Goal: Task Accomplishment & Management: Manage account settings

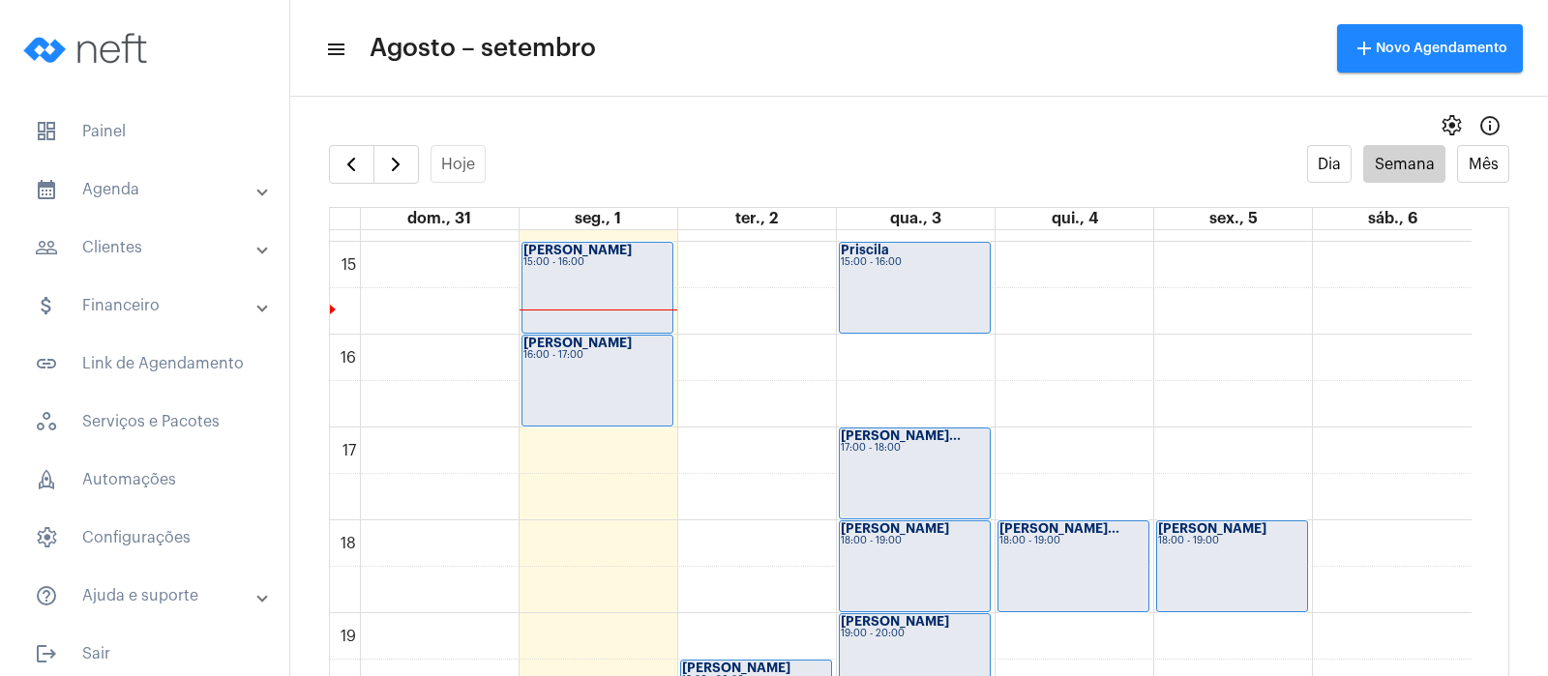
scroll to position [1526, 0]
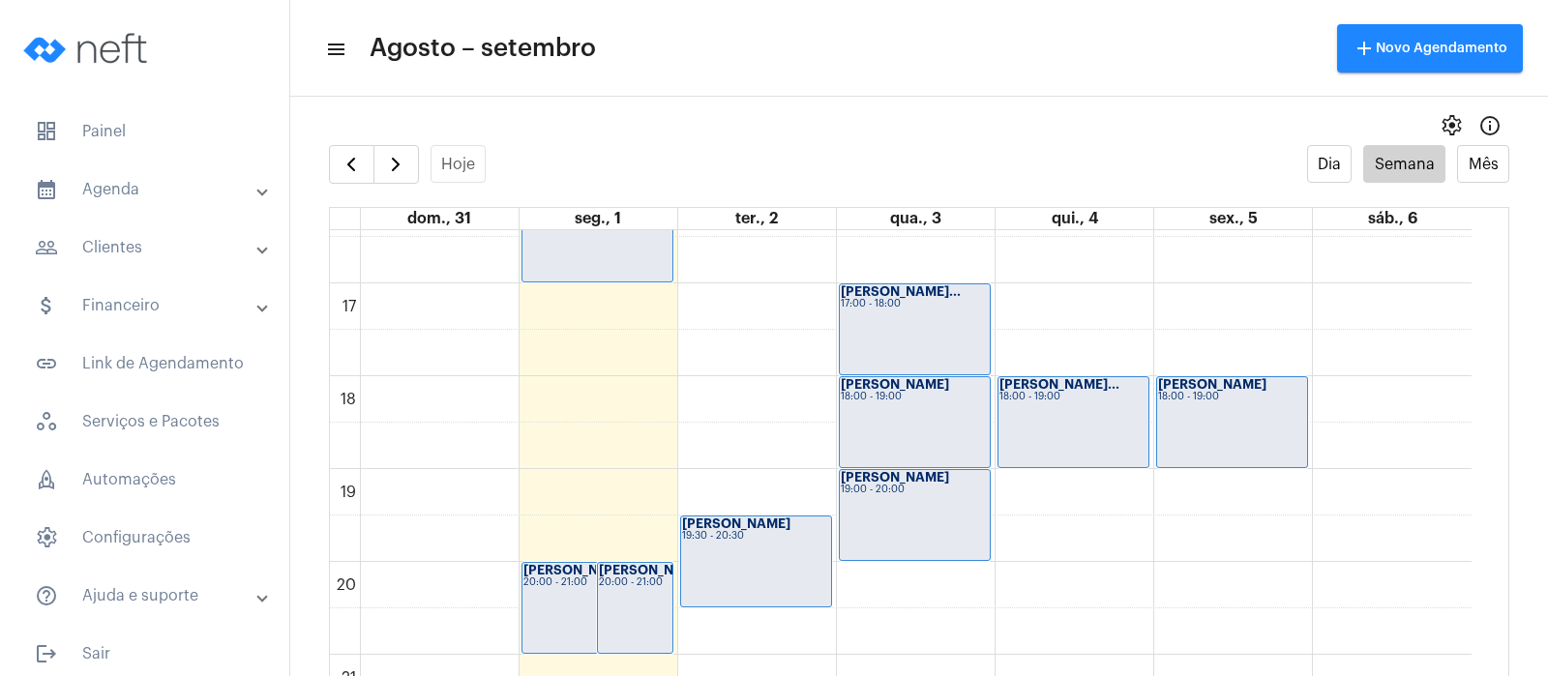
click at [870, 507] on div "[PERSON_NAME] 19:00 - 20:00" at bounding box center [915, 515] width 150 height 90
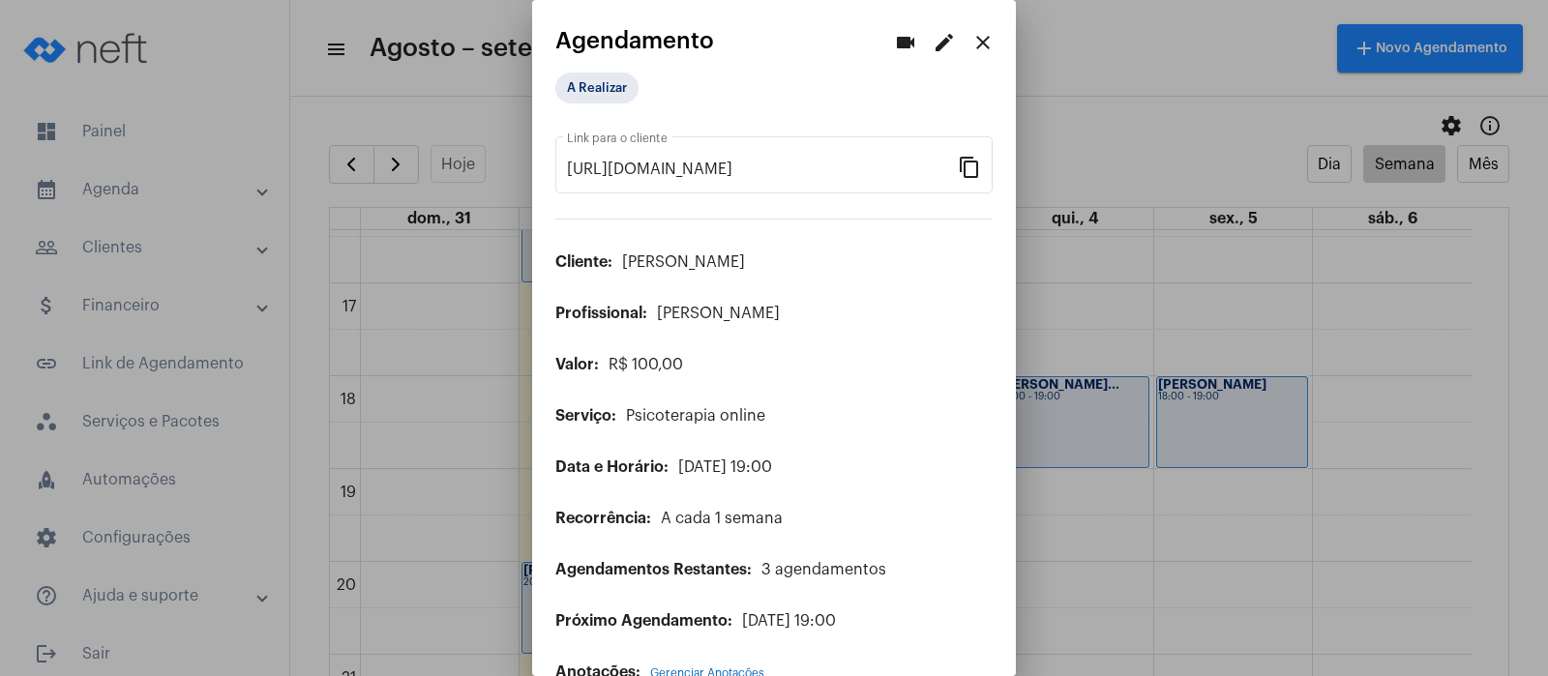
click at [933, 41] on mat-icon "edit" at bounding box center [944, 42] width 23 height 23
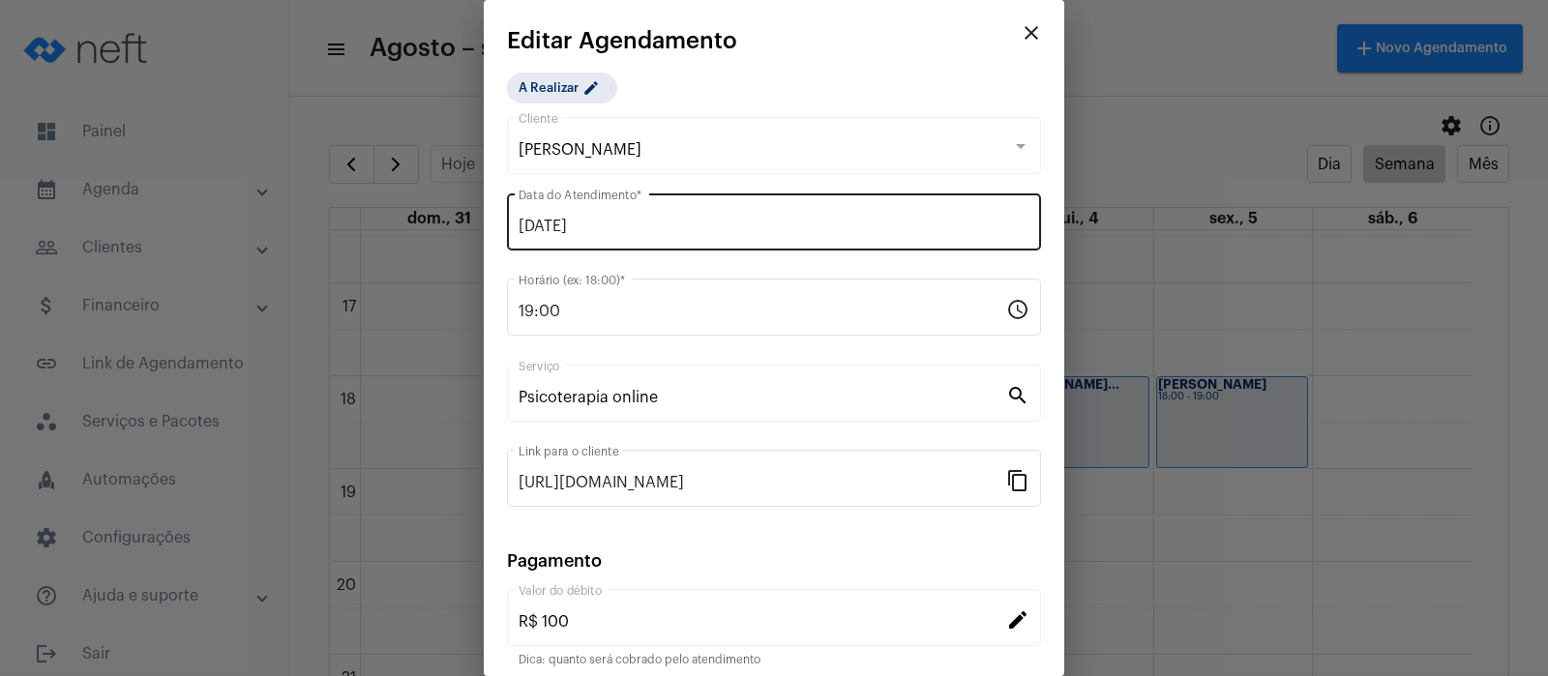
click at [616, 211] on div "[DATE] Data do Atendimento *" at bounding box center [774, 220] width 511 height 61
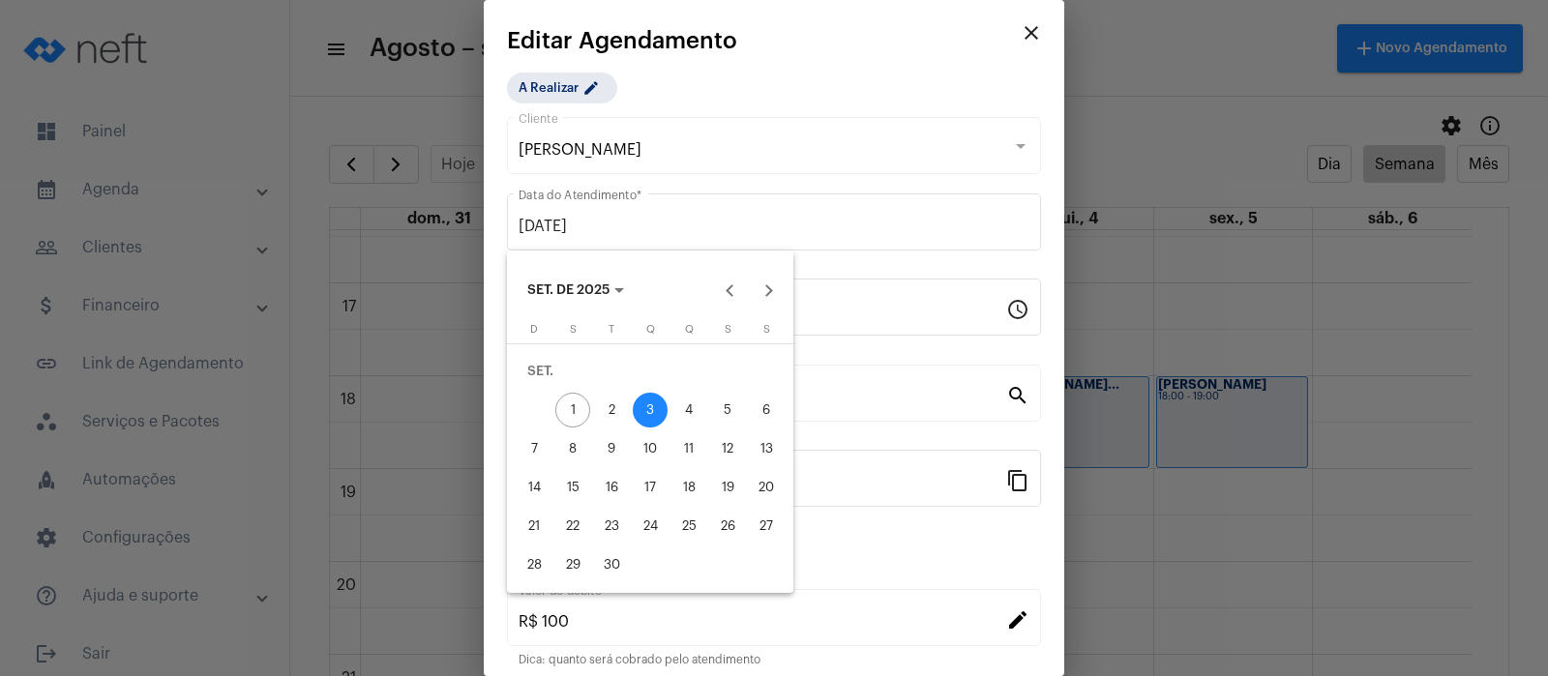
click at [613, 411] on div "2" at bounding box center [611, 410] width 35 height 35
type input "[DATE]"
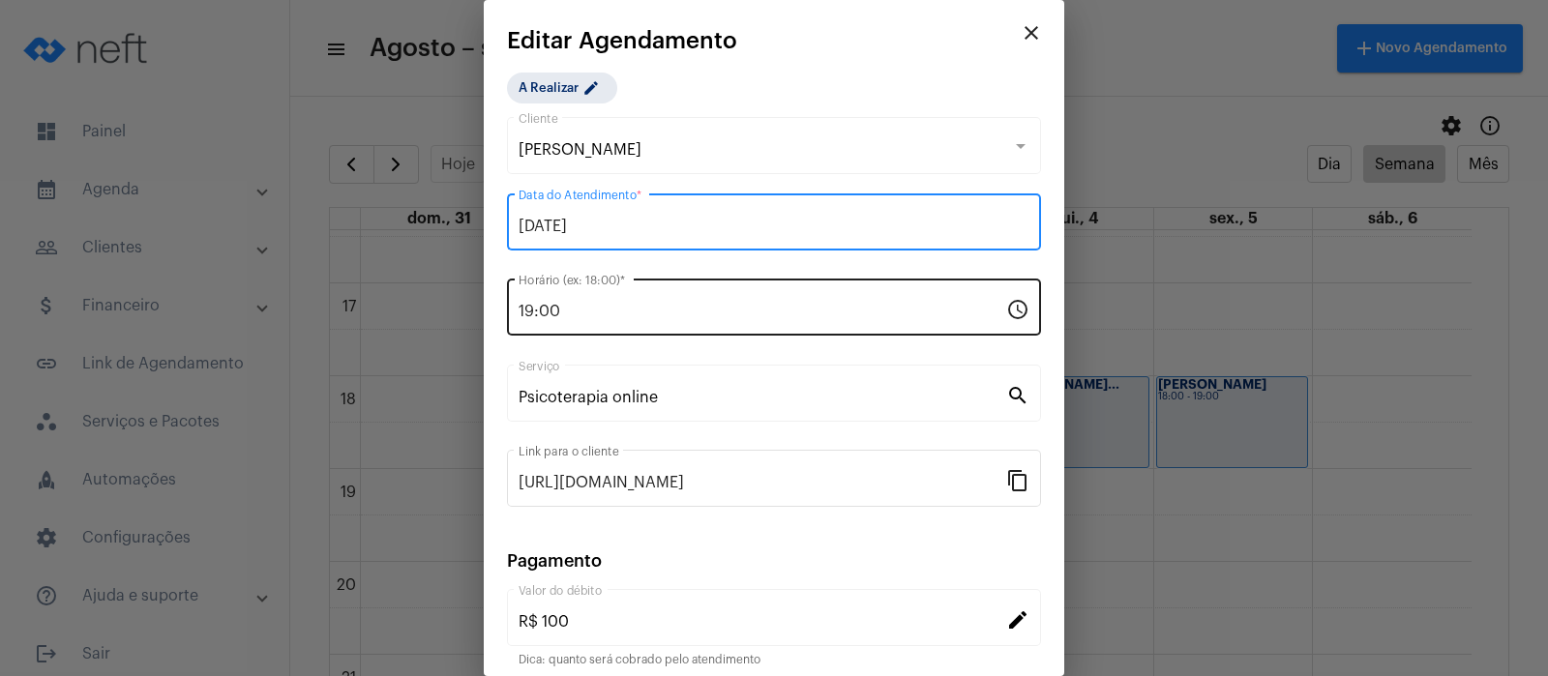
click at [591, 305] on input "19:00" at bounding box center [763, 311] width 488 height 17
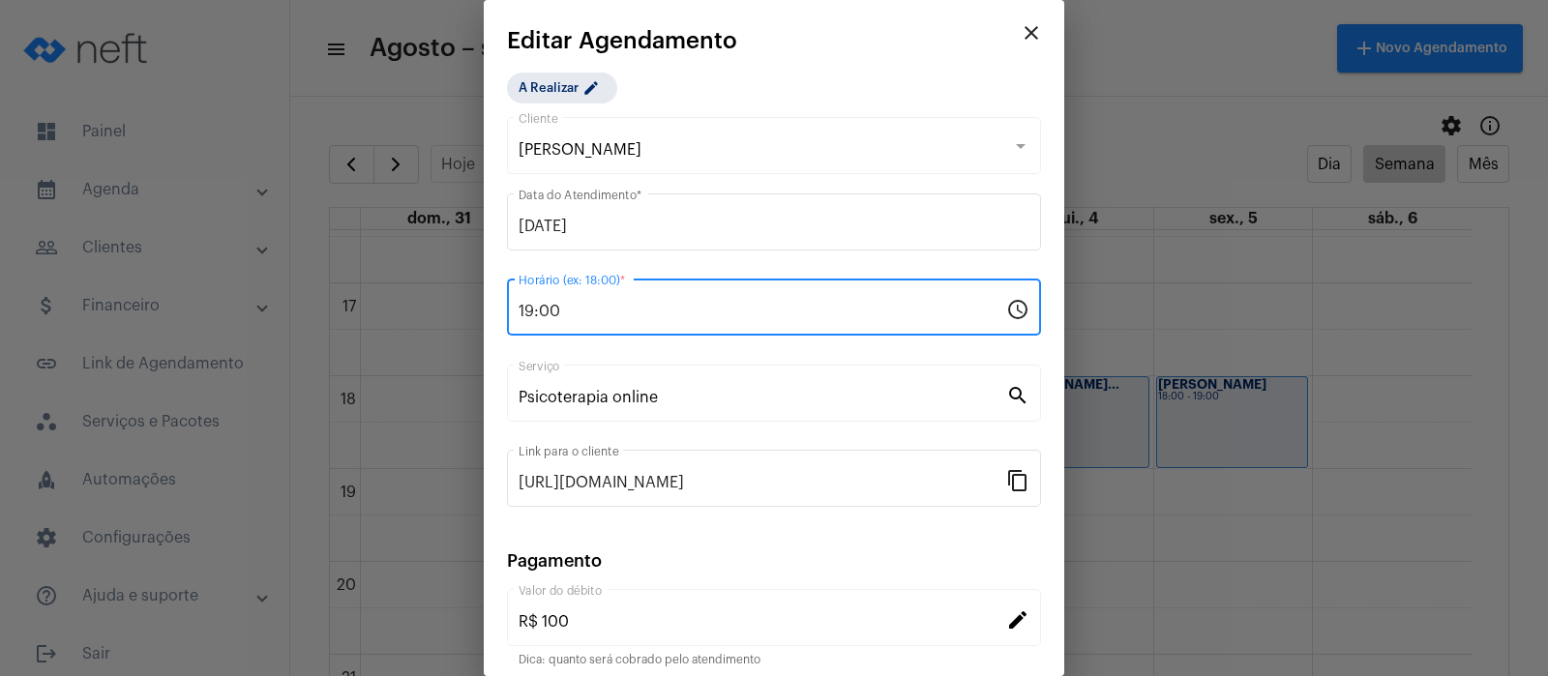
drag, startPoint x: 591, startPoint y: 305, endPoint x: 526, endPoint y: 312, distance: 65.2
click at [526, 312] on input "19:00" at bounding box center [763, 311] width 488 height 17
type input "1"
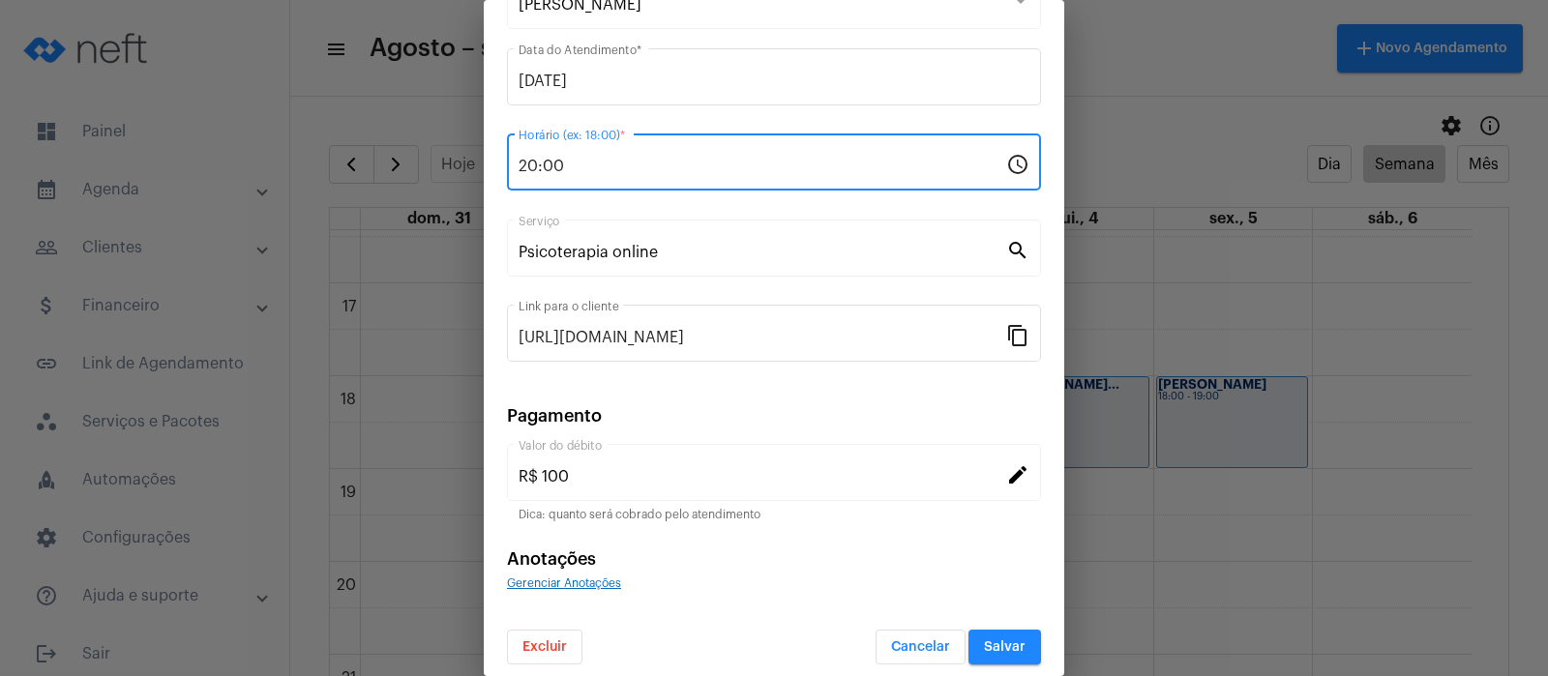
scroll to position [157, 0]
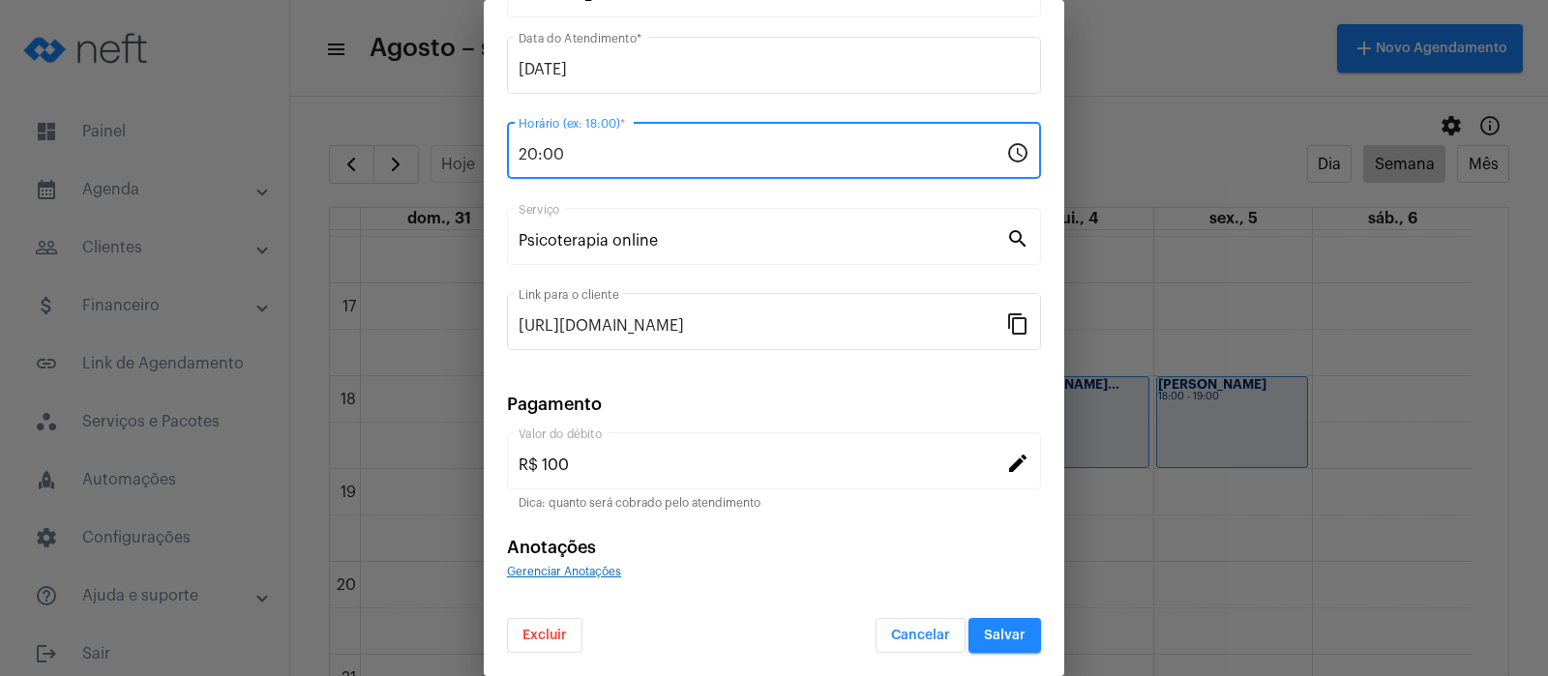
type input "20:00"
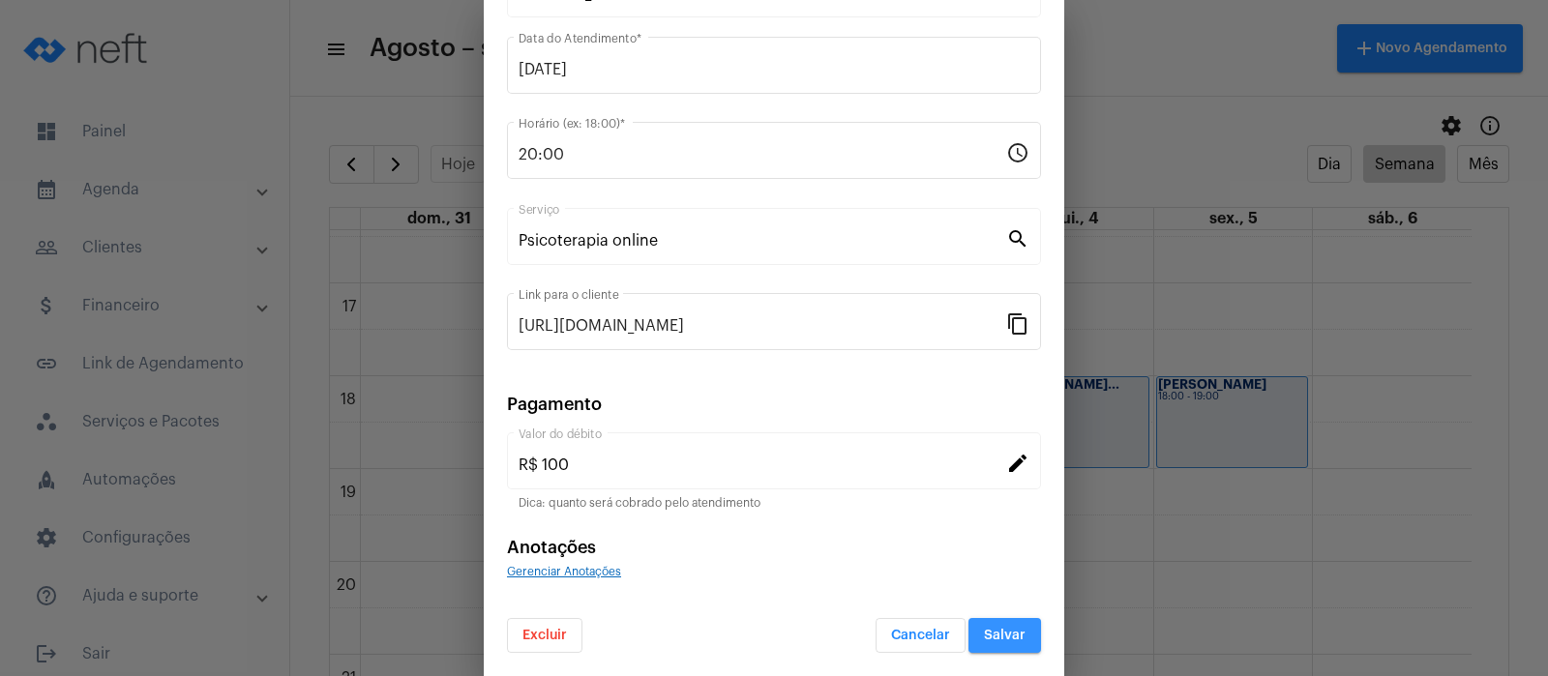
click at [994, 637] on span "Salvar" at bounding box center [1005, 636] width 42 height 14
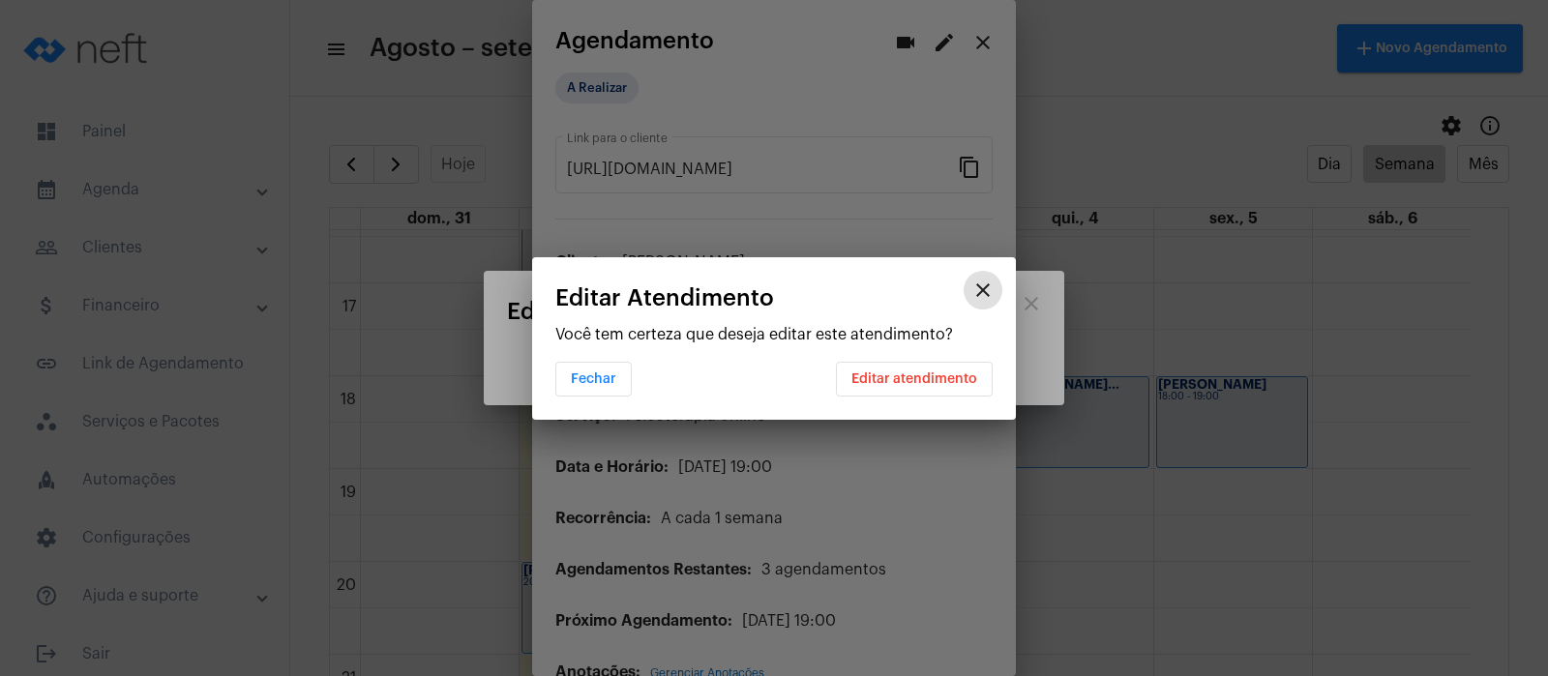
click at [909, 382] on span "Editar atendimento" at bounding box center [914, 379] width 126 height 14
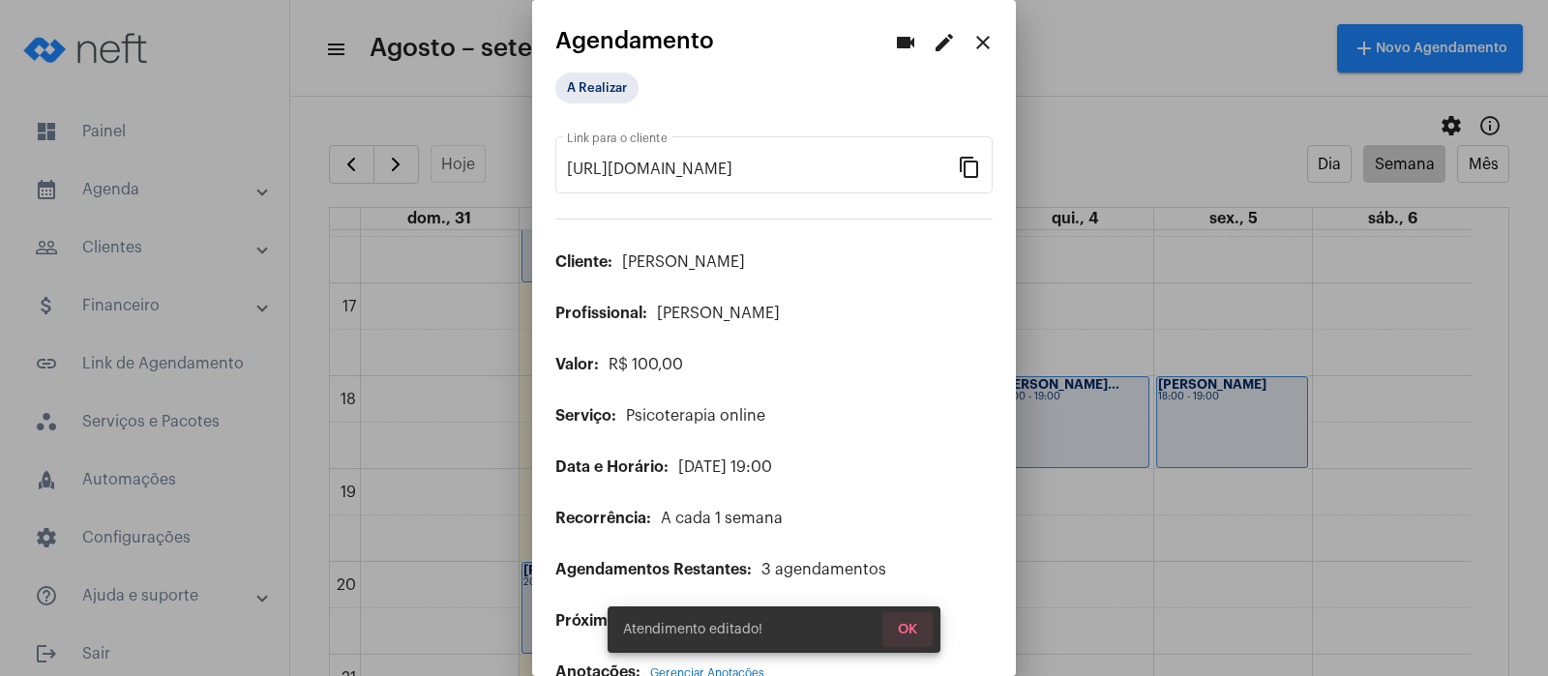
click at [907, 625] on span "OK" at bounding box center [907, 630] width 19 height 14
click at [971, 35] on mat-icon "close" at bounding box center [982, 42] width 23 height 23
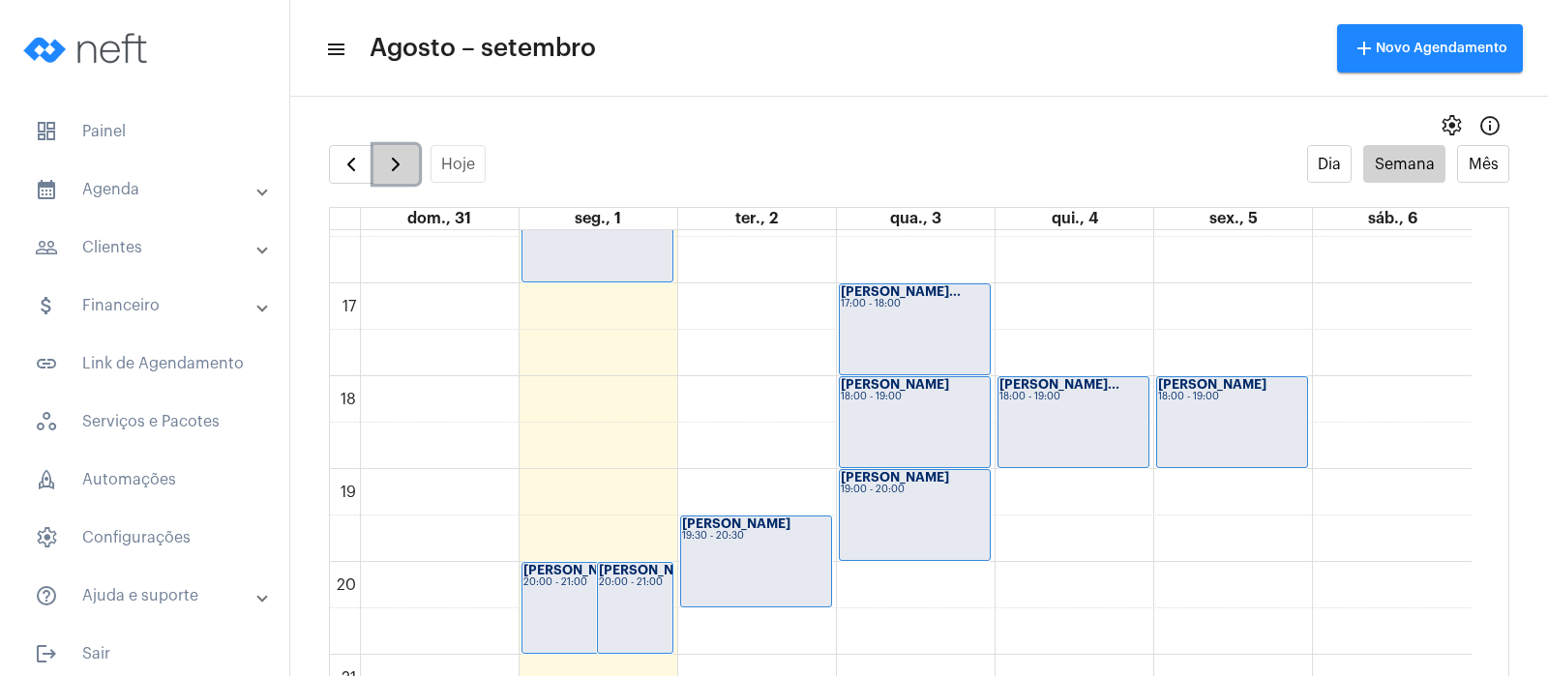
click at [399, 168] on span "button" at bounding box center [395, 164] width 23 height 23
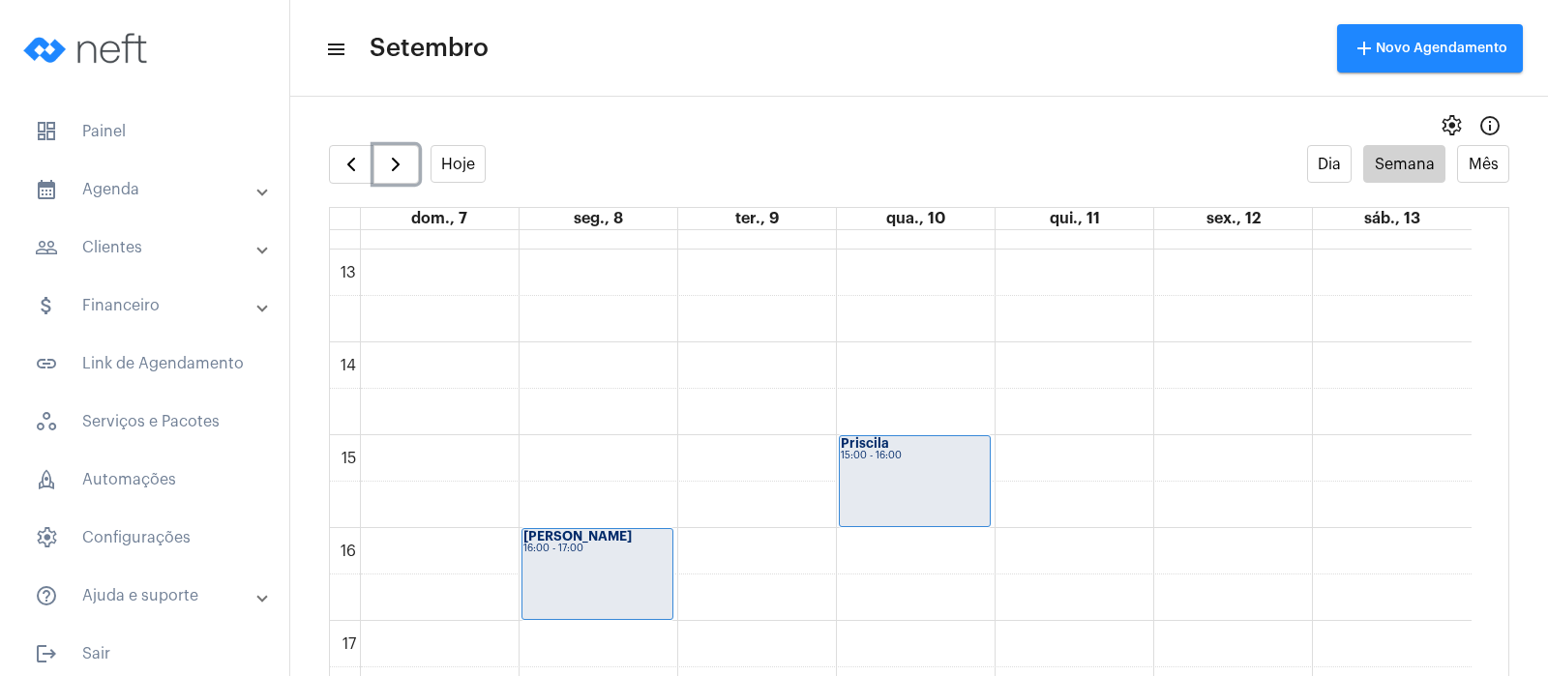
scroll to position [1526, 0]
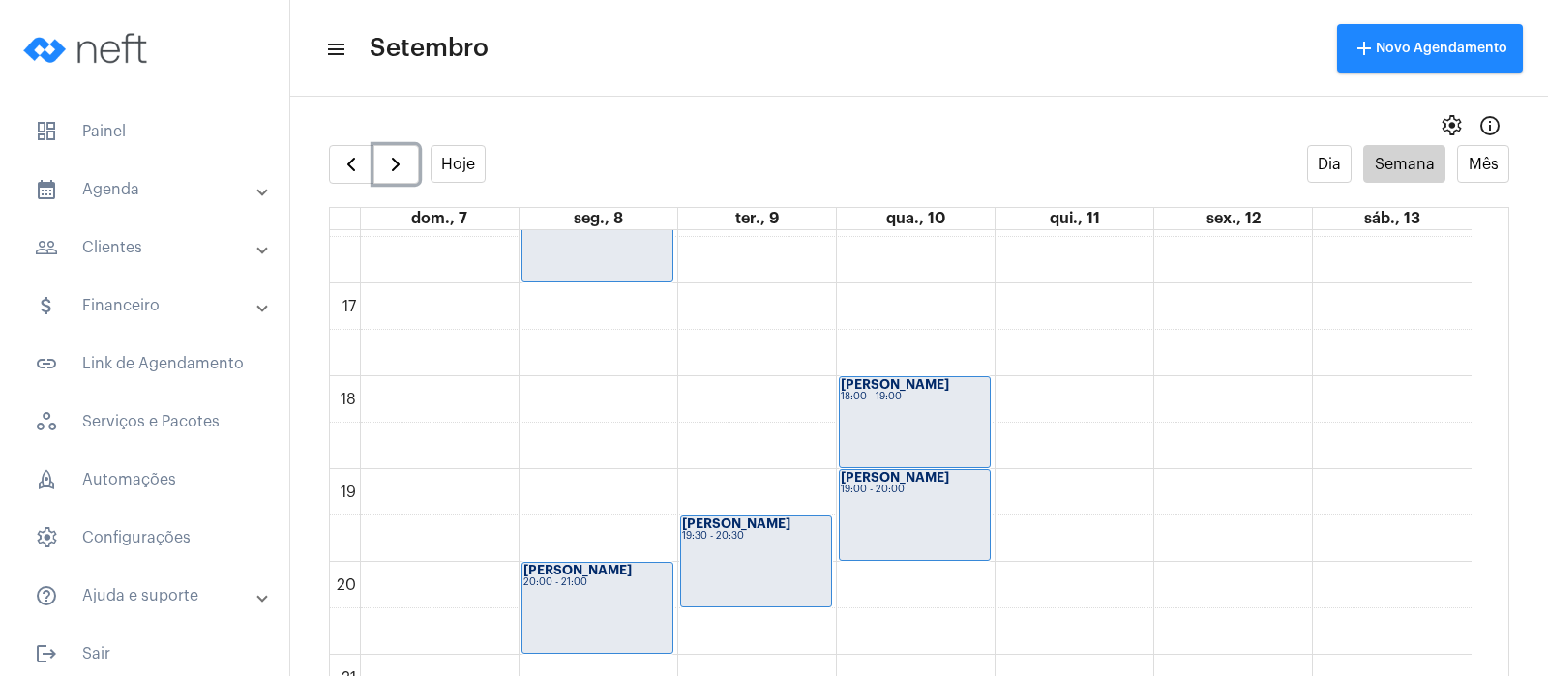
click at [889, 489] on div "19:00 - 20:00" at bounding box center [915, 490] width 148 height 11
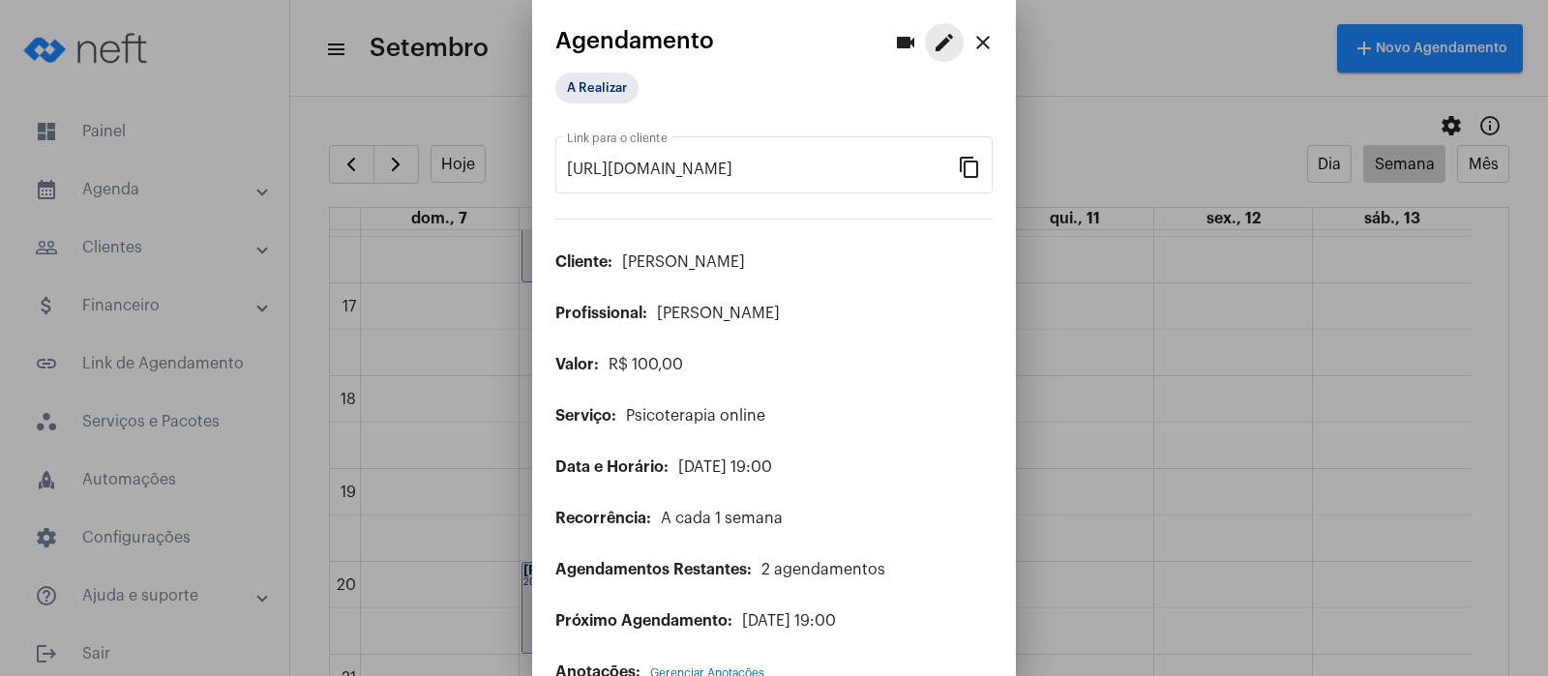
click at [933, 36] on mat-icon "edit" at bounding box center [944, 42] width 23 height 23
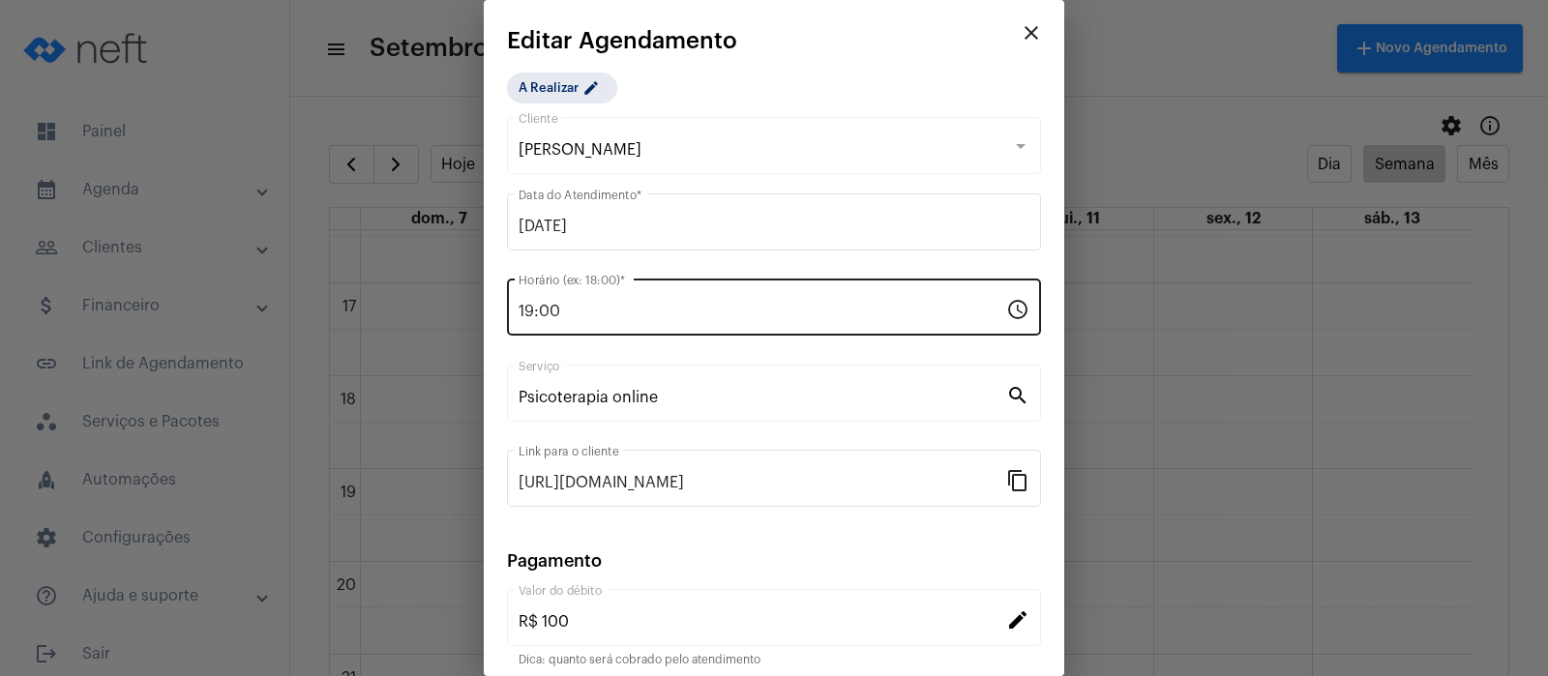
click at [596, 303] on input "19:00" at bounding box center [763, 311] width 488 height 17
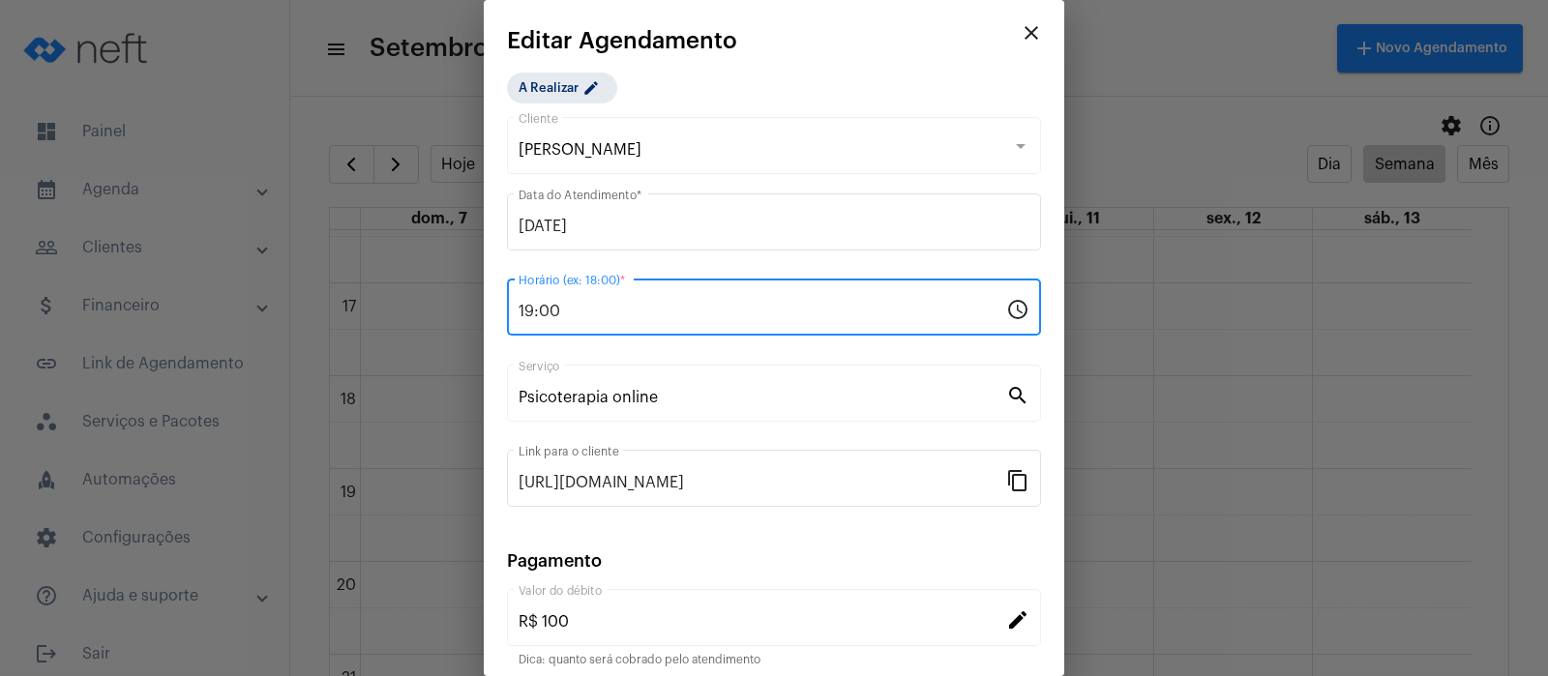
drag, startPoint x: 596, startPoint y: 302, endPoint x: 508, endPoint y: 306, distance: 88.1
click at [508, 306] on div "19:00 Horário (ex: 18:00) * schedule" at bounding box center [774, 305] width 534 height 61
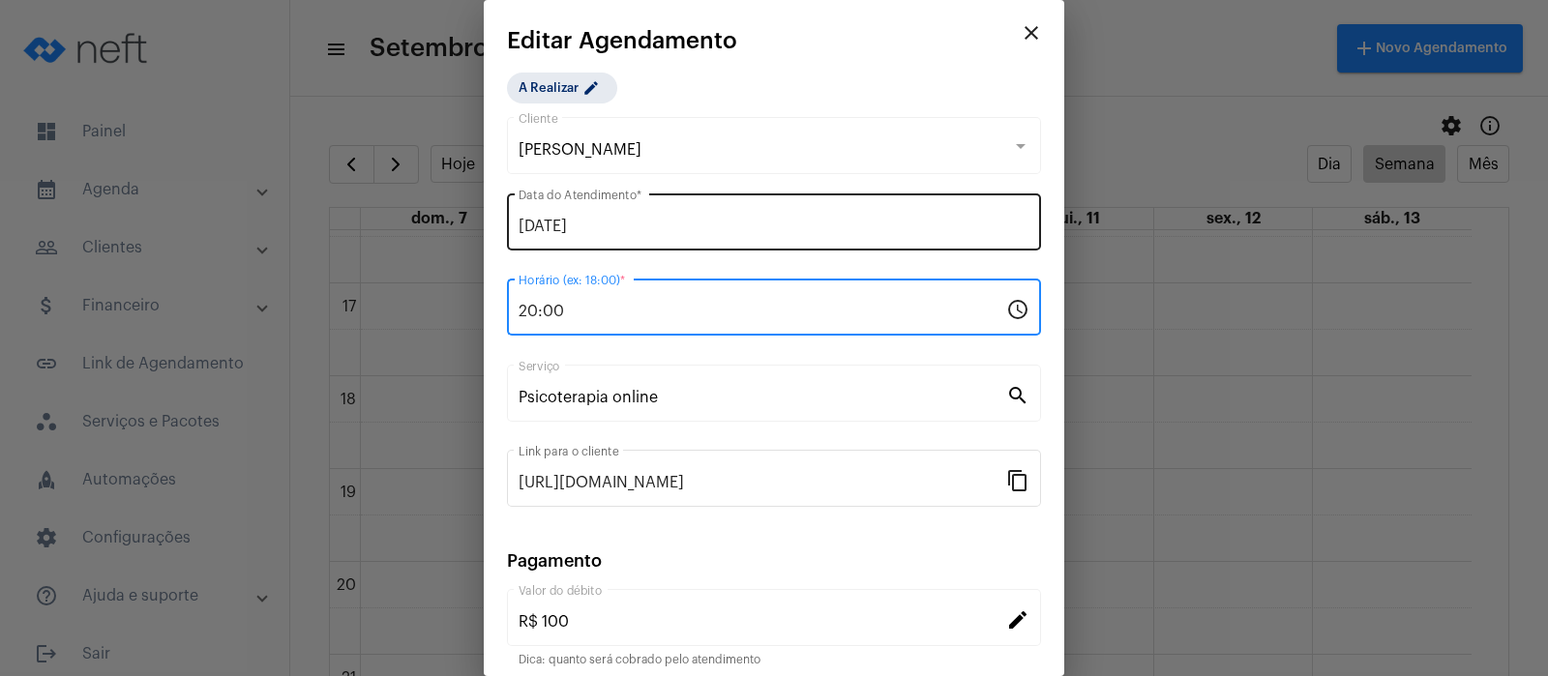
type input "20:00"
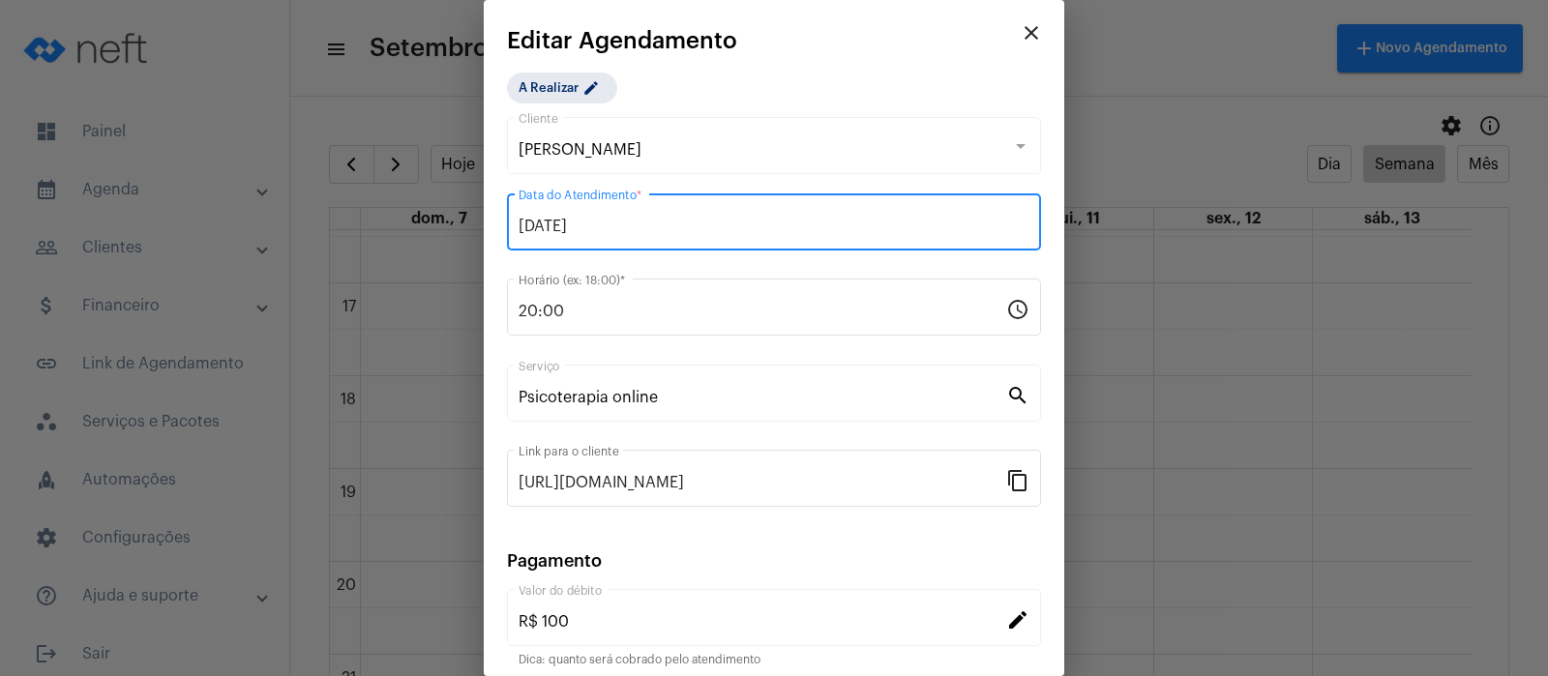
click at [564, 232] on input "[DATE]" at bounding box center [774, 226] width 511 height 17
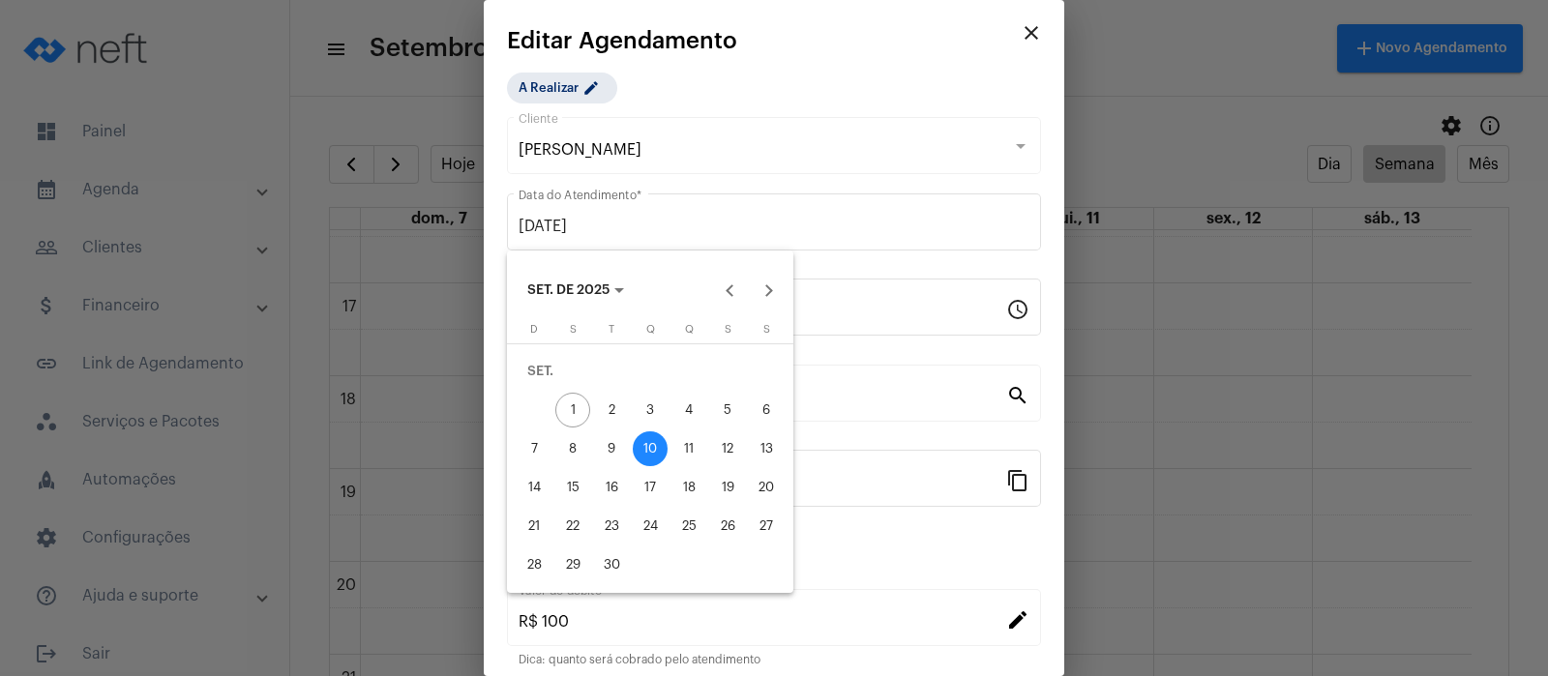
click at [609, 442] on div "9" at bounding box center [611, 448] width 35 height 35
type input "[DATE]"
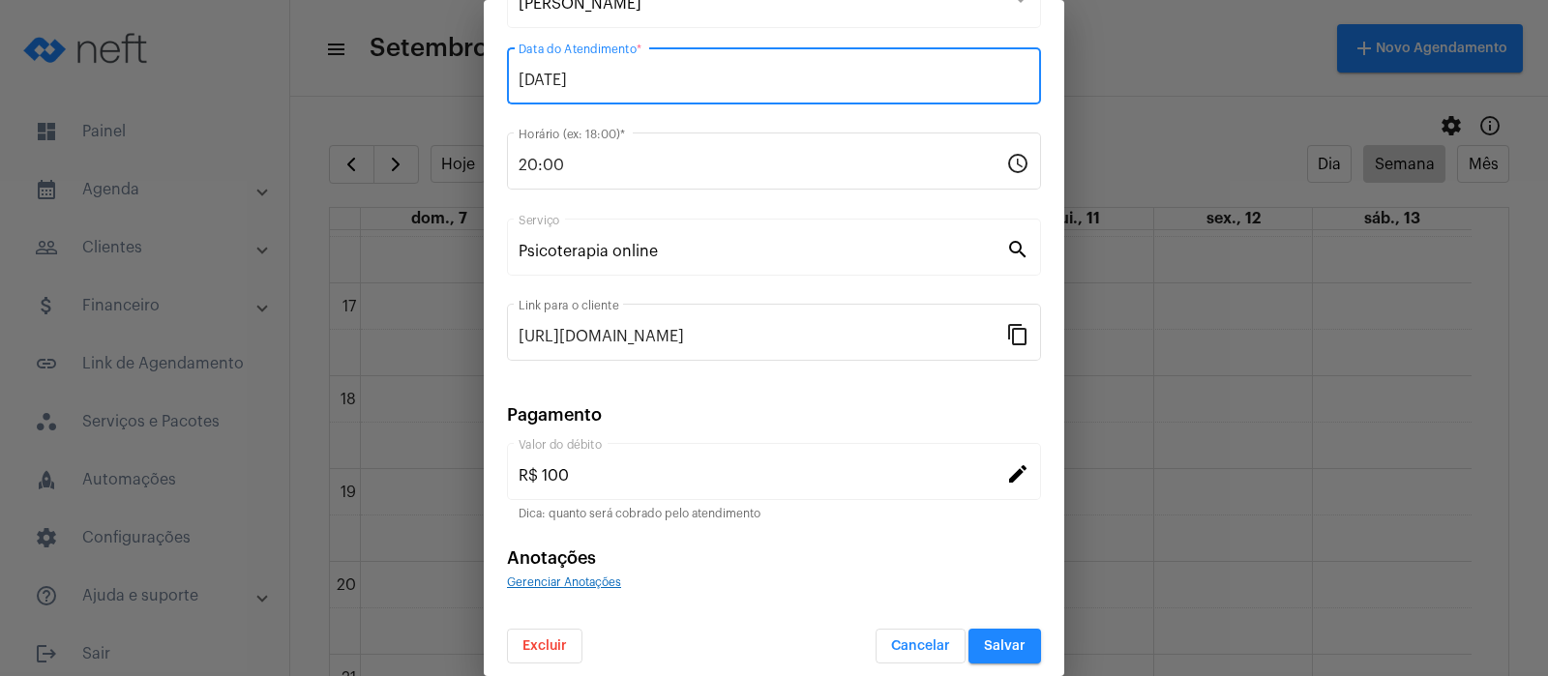
scroll to position [157, 0]
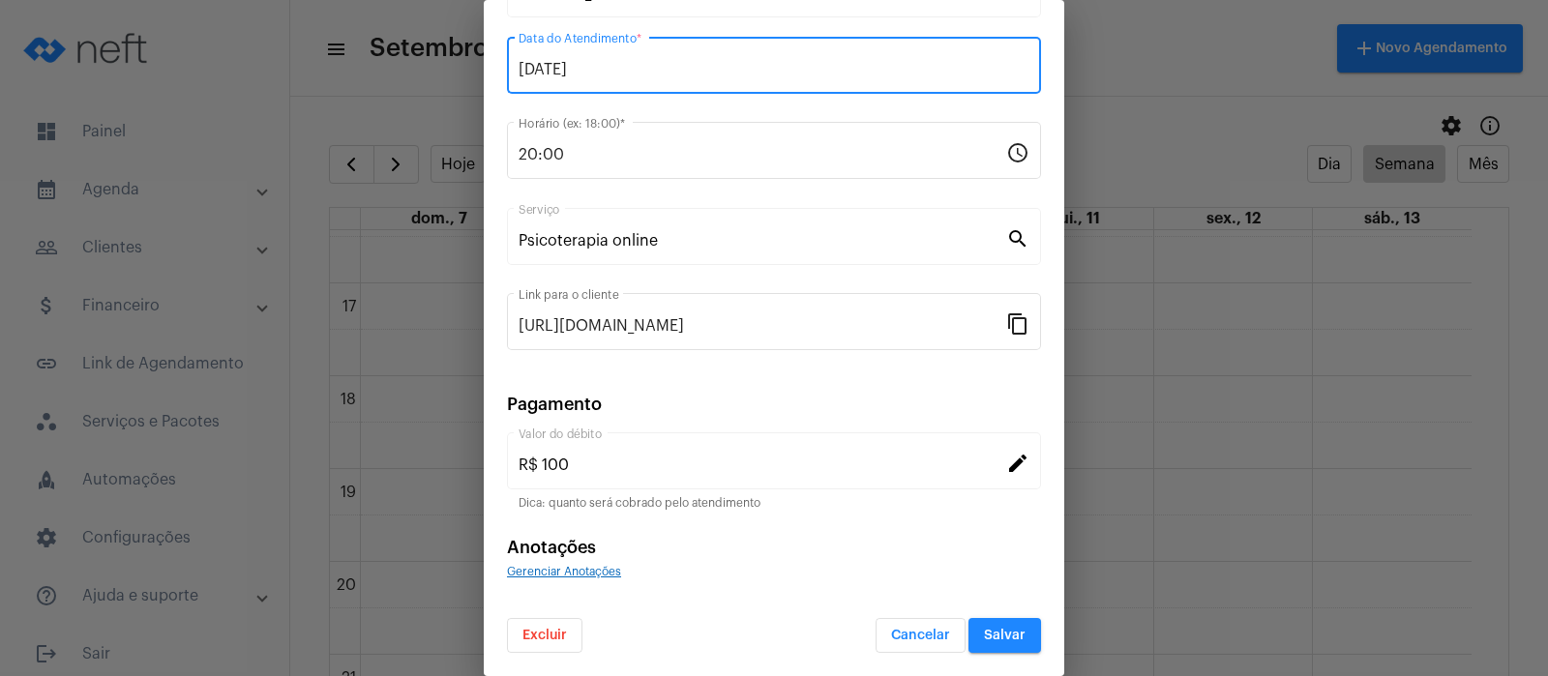
click at [1001, 639] on span "Salvar" at bounding box center [1005, 636] width 42 height 14
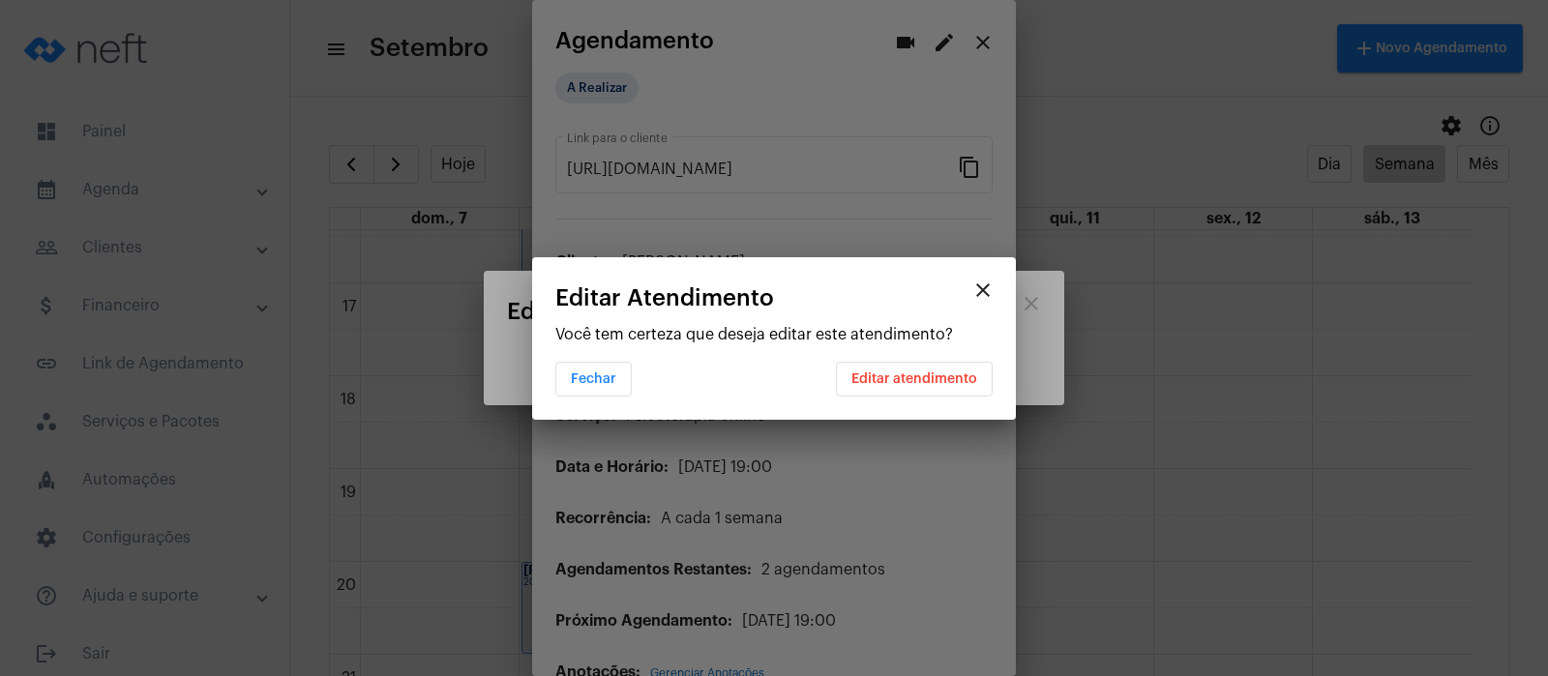
scroll to position [0, 0]
click at [919, 374] on span "Editar atendimento" at bounding box center [914, 379] width 126 height 14
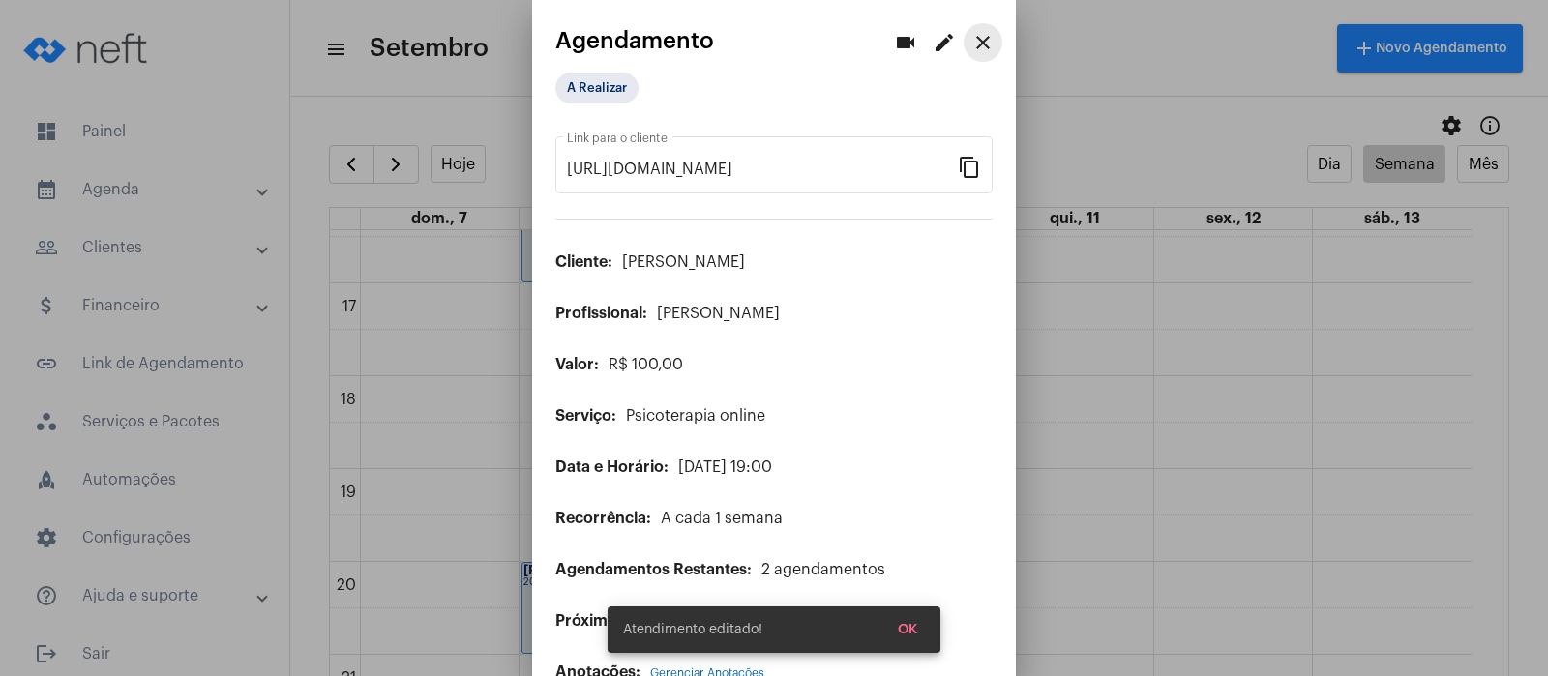
click at [971, 32] on mat-icon "close" at bounding box center [982, 42] width 23 height 23
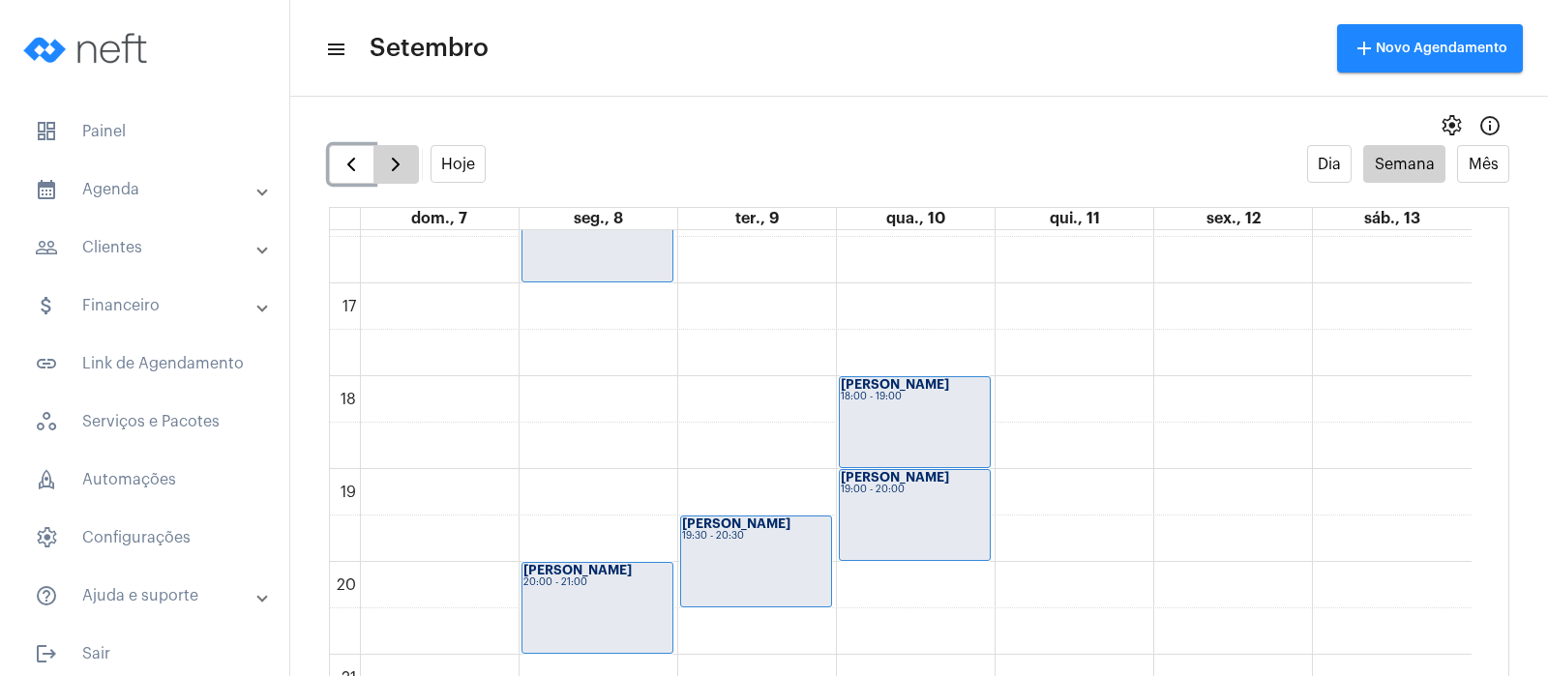
click at [352, 153] on span "button" at bounding box center [351, 164] width 23 height 23
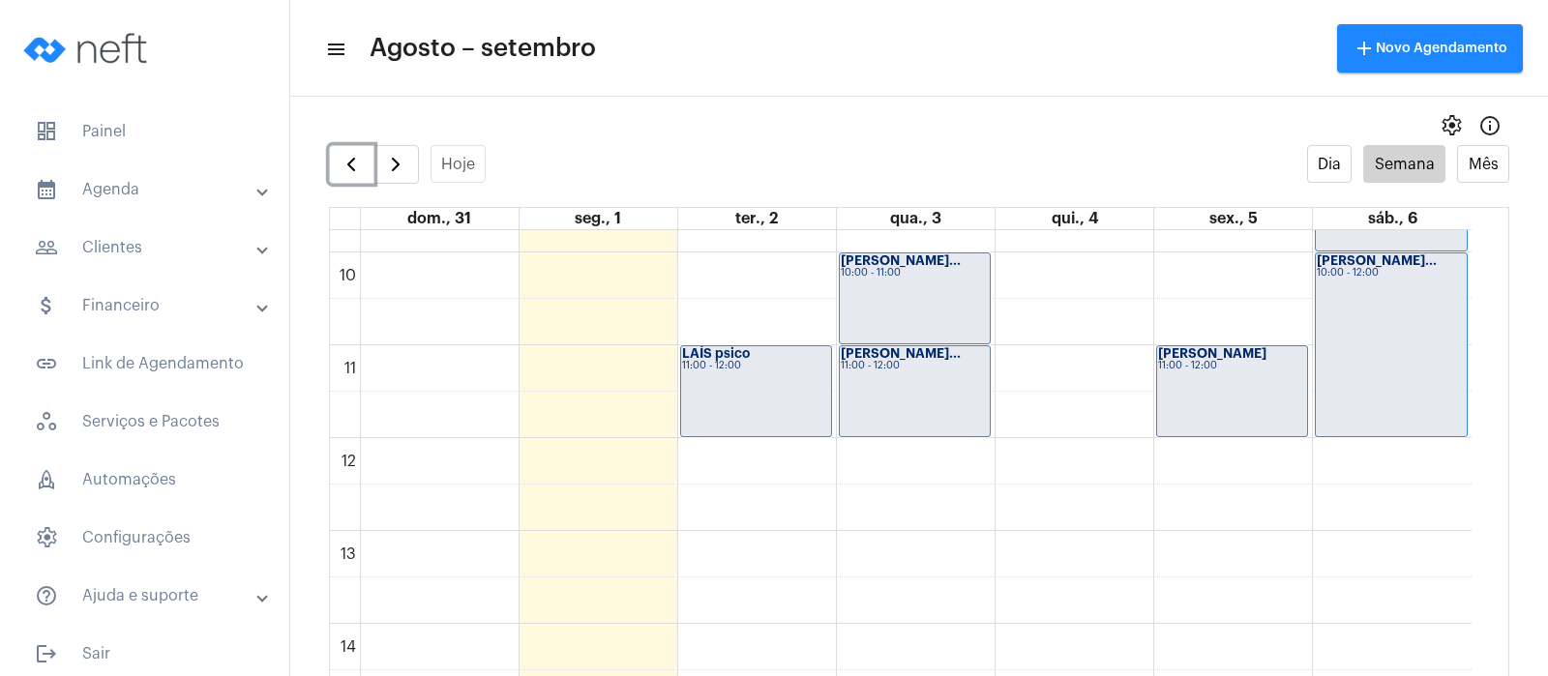
scroll to position [800, 0]
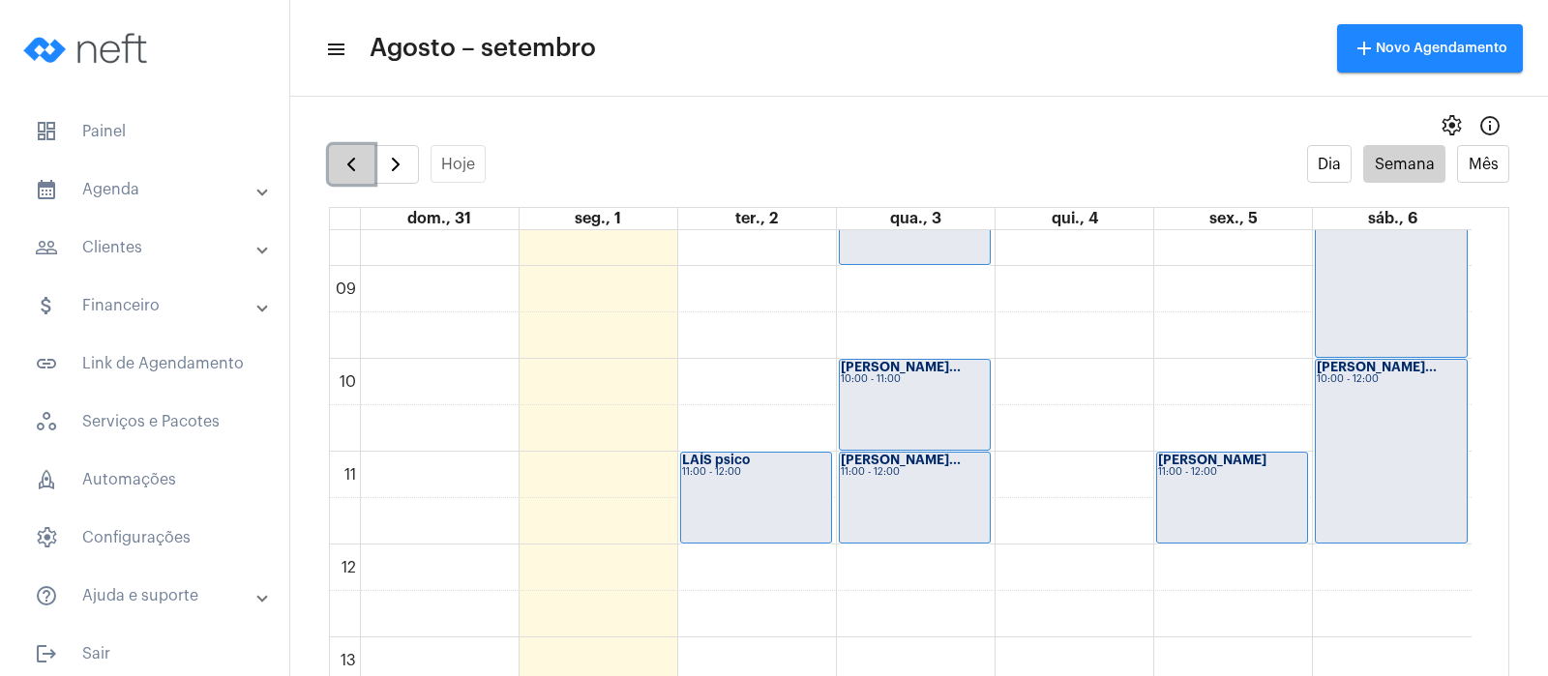
click at [356, 176] on button "button" at bounding box center [351, 164] width 45 height 39
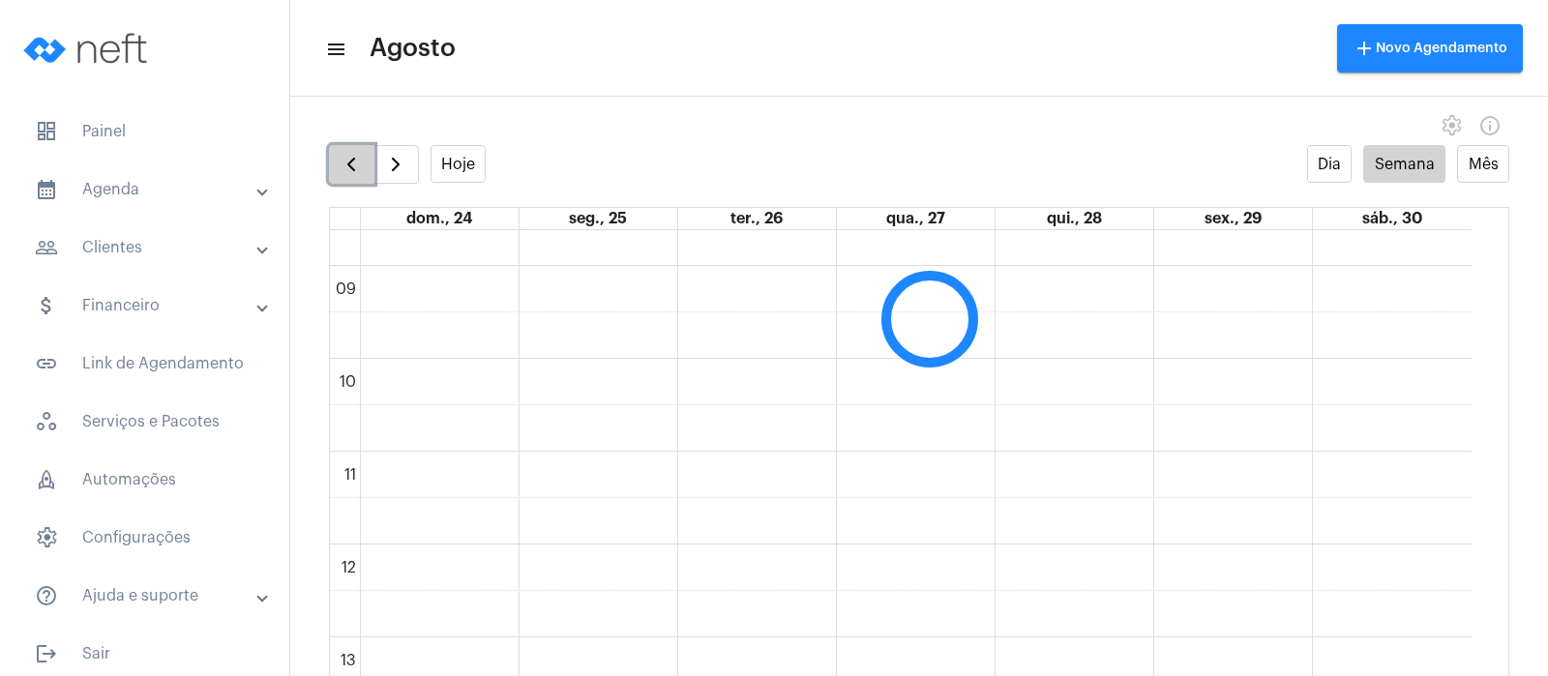
scroll to position [558, 0]
click at [356, 176] on button "button" at bounding box center [351, 164] width 45 height 39
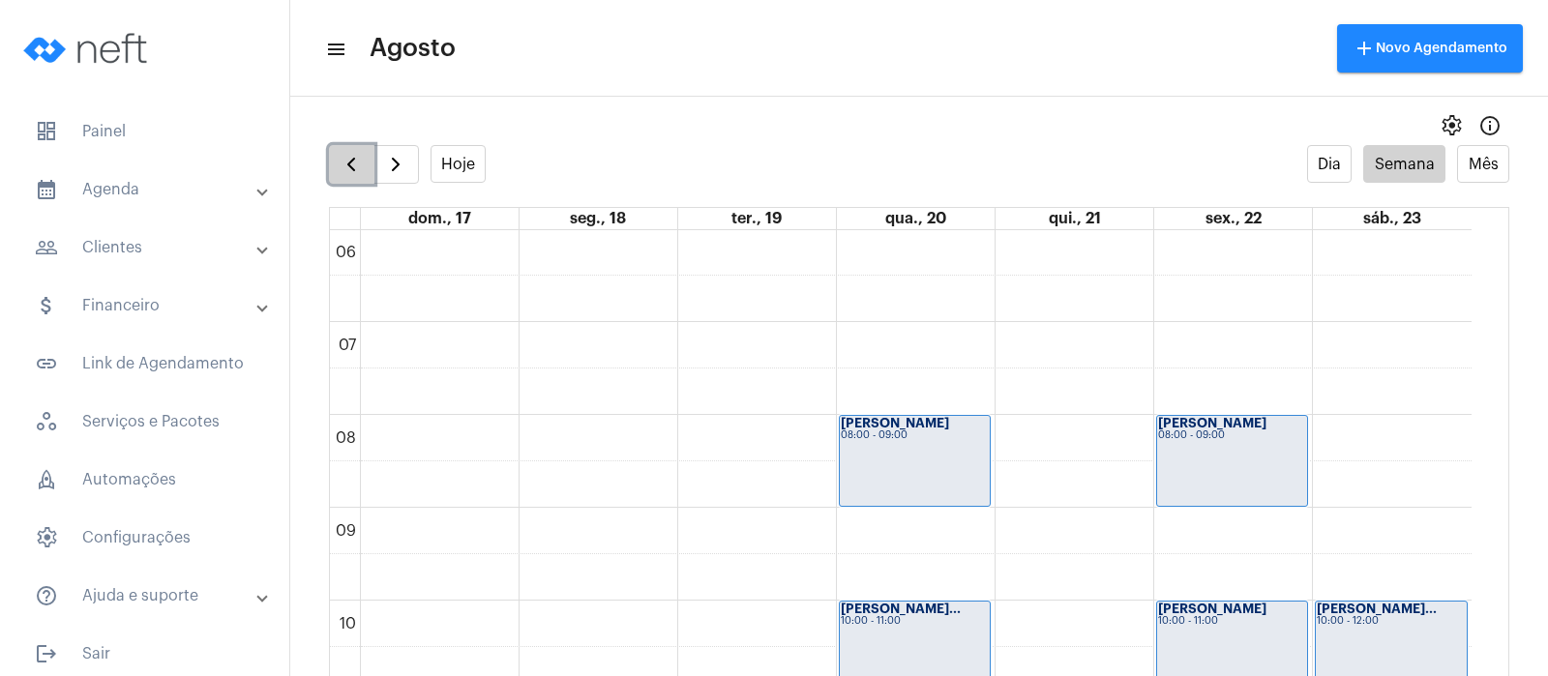
click at [356, 176] on button "button" at bounding box center [351, 164] width 45 height 39
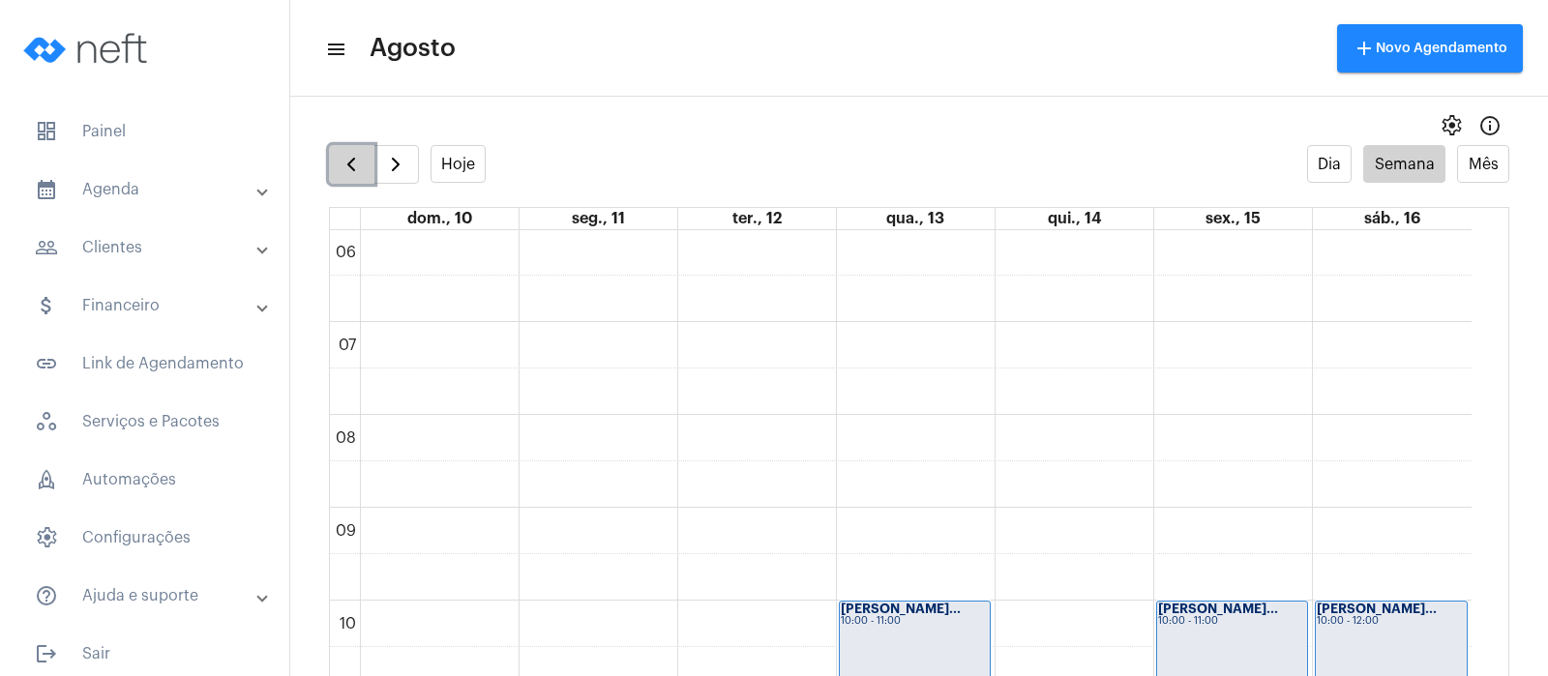
click at [356, 176] on button "button" at bounding box center [351, 164] width 45 height 39
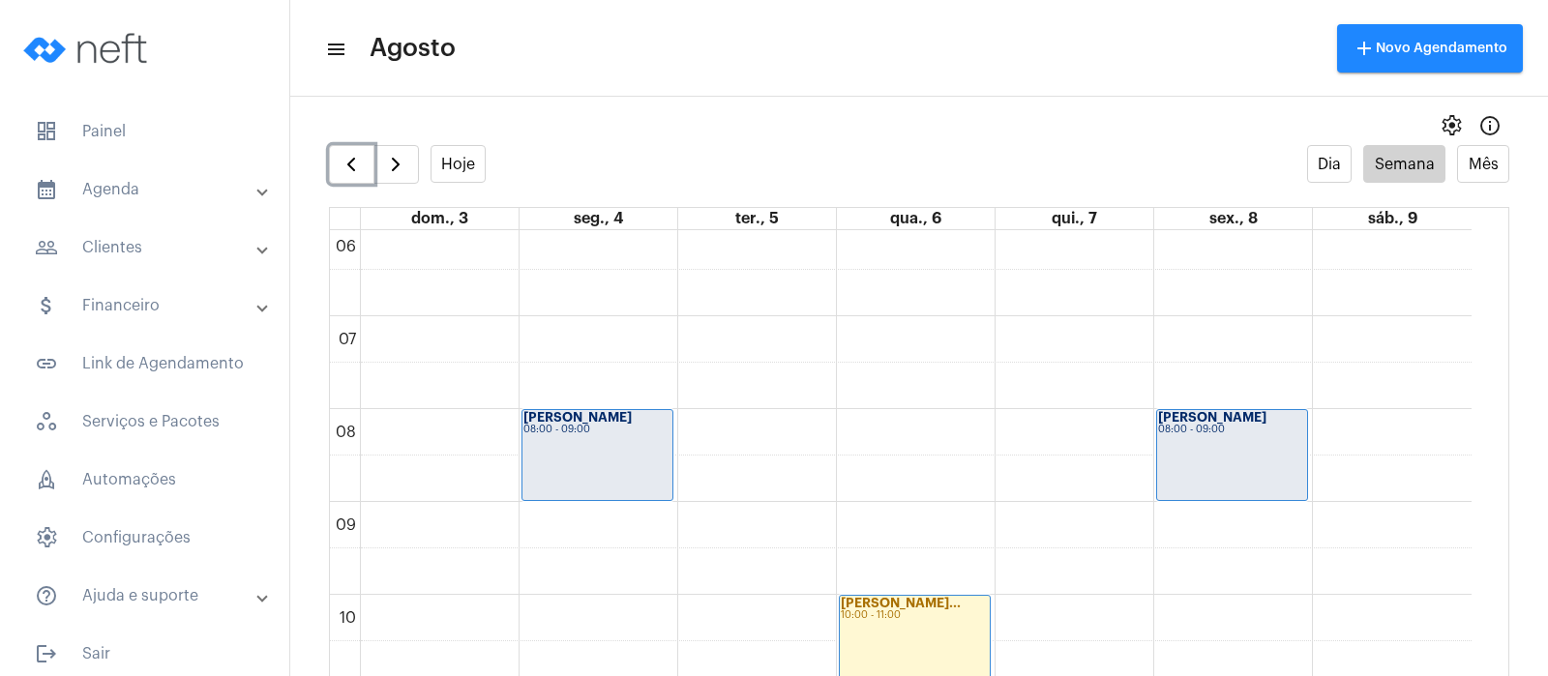
scroll to position [558, 0]
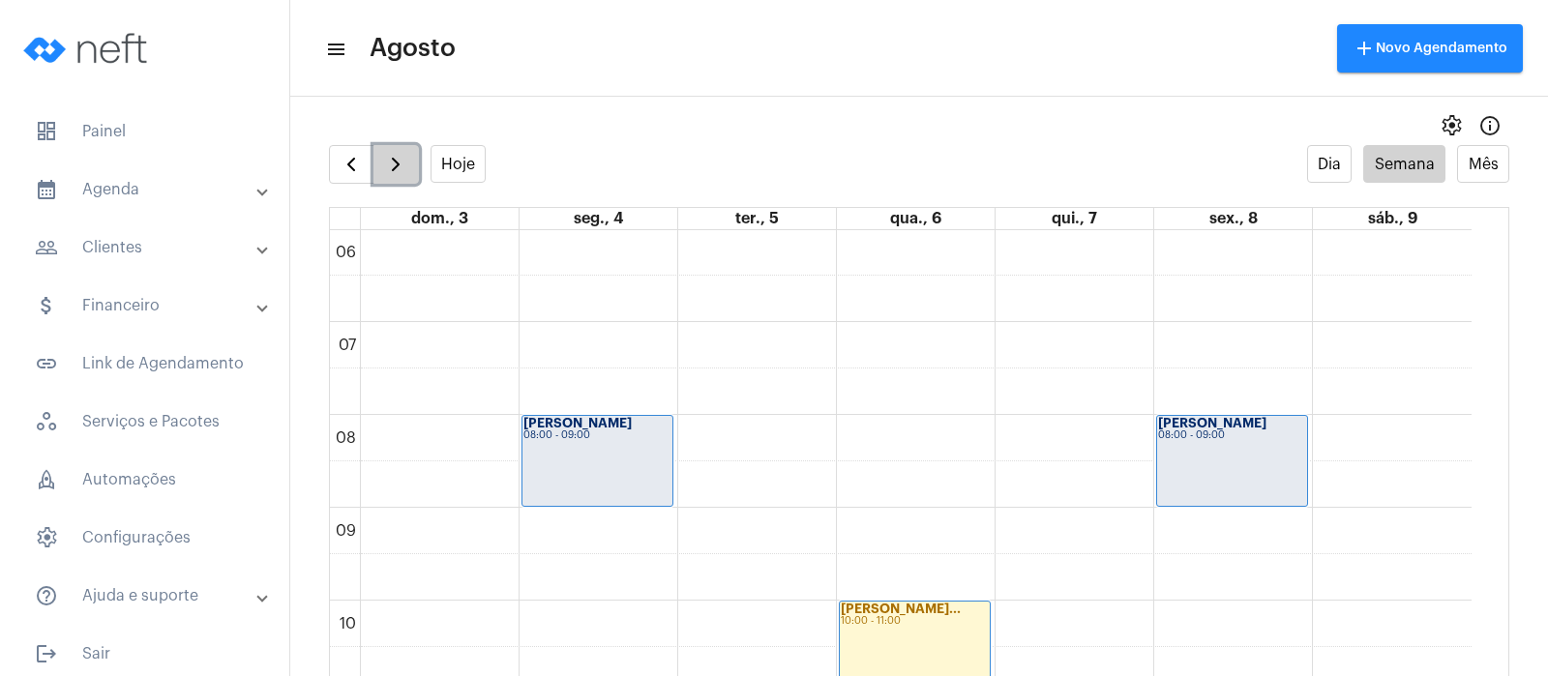
click at [404, 165] on span "button" at bounding box center [395, 164] width 23 height 23
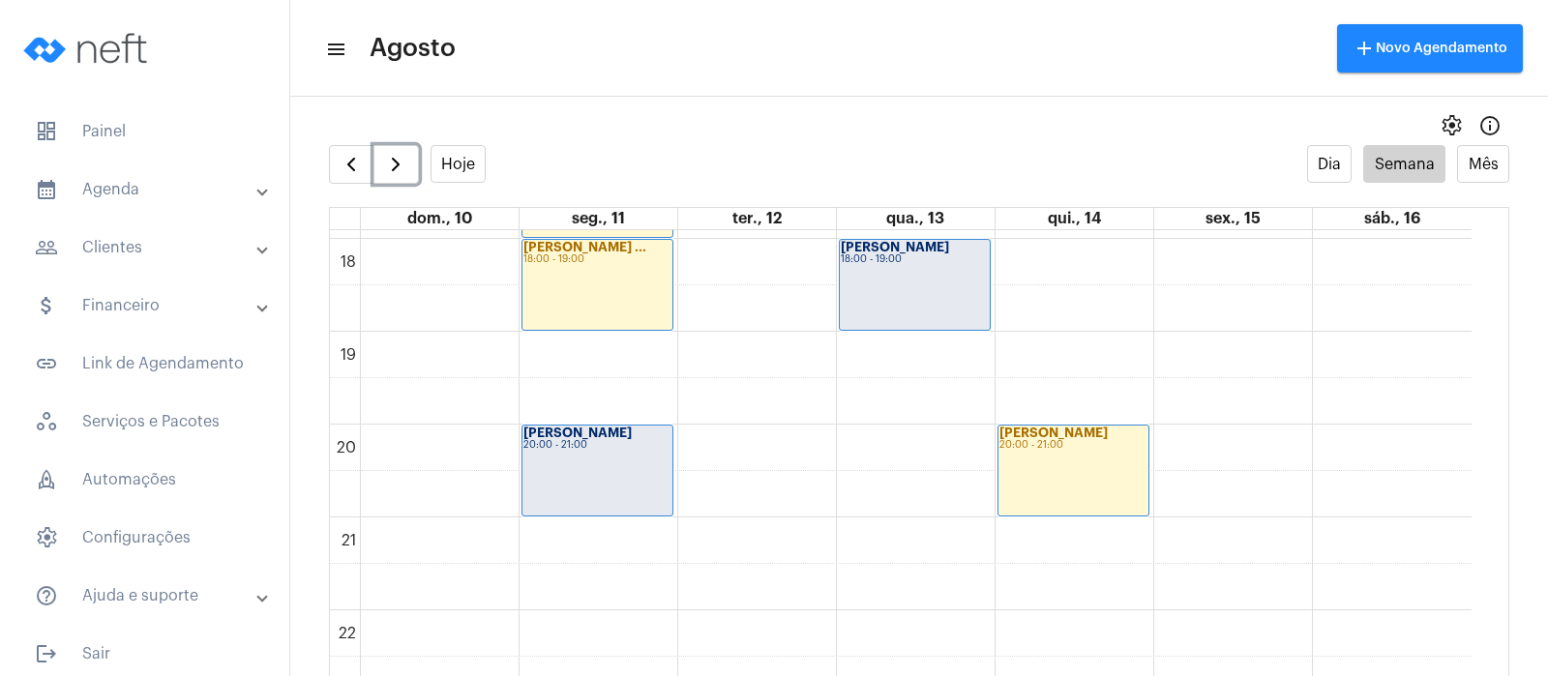
scroll to position [1745, 0]
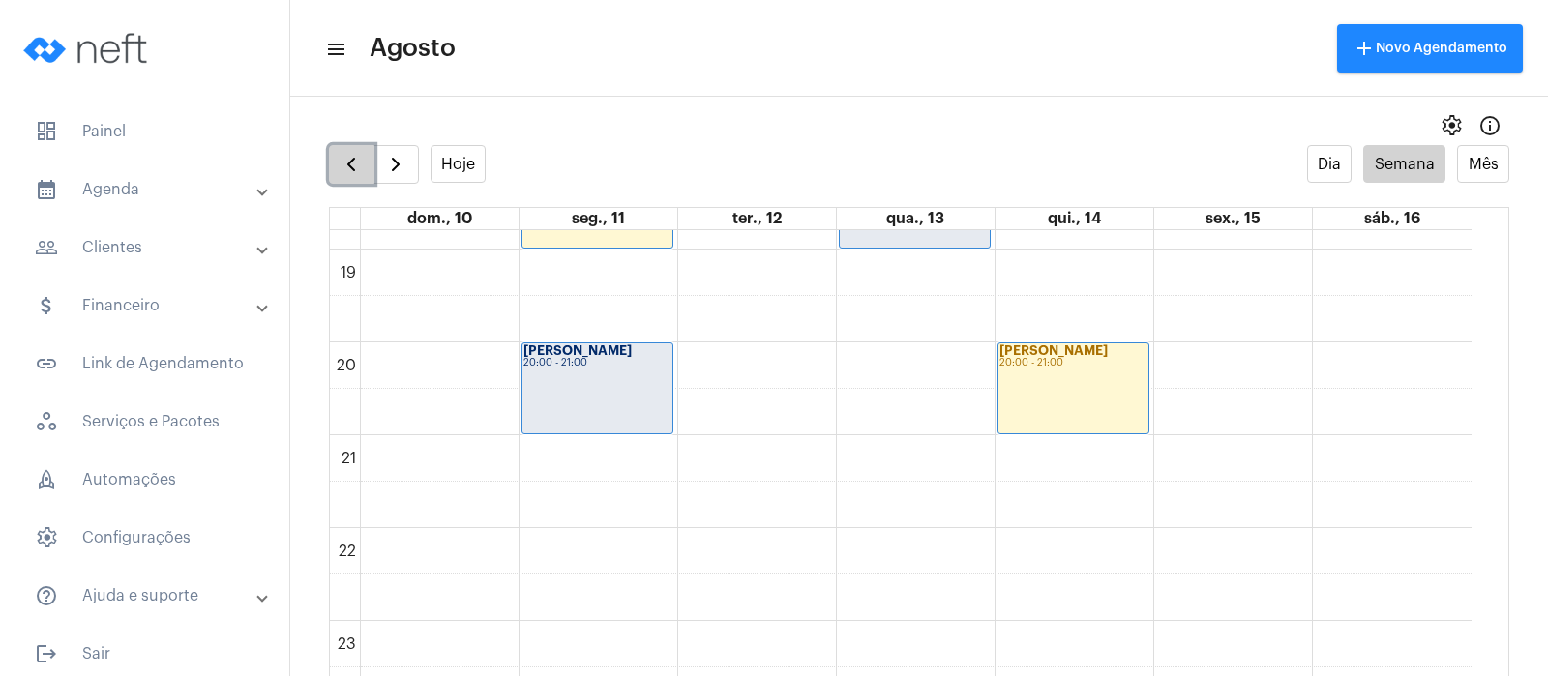
click at [352, 170] on span "button" at bounding box center [351, 164] width 23 height 23
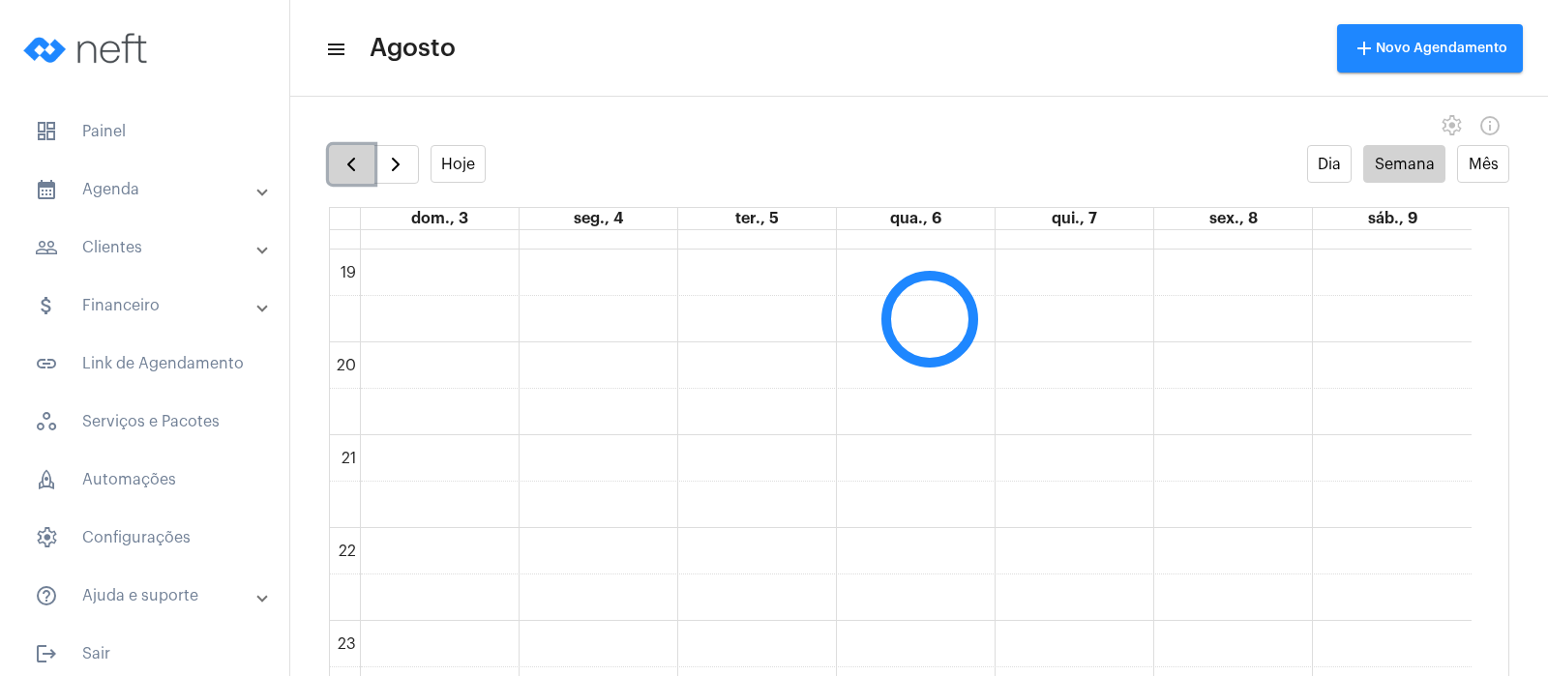
scroll to position [558, 0]
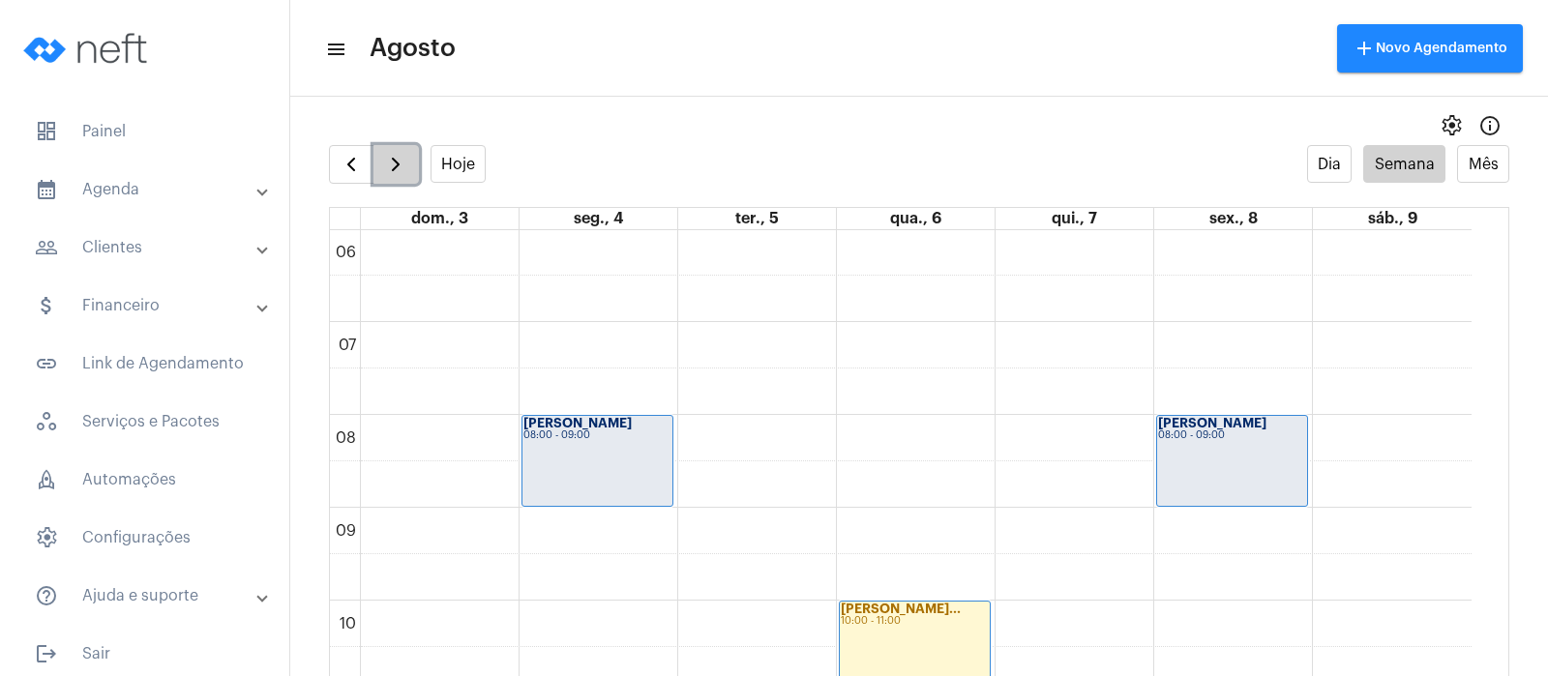
click at [389, 161] on span "button" at bounding box center [395, 164] width 23 height 23
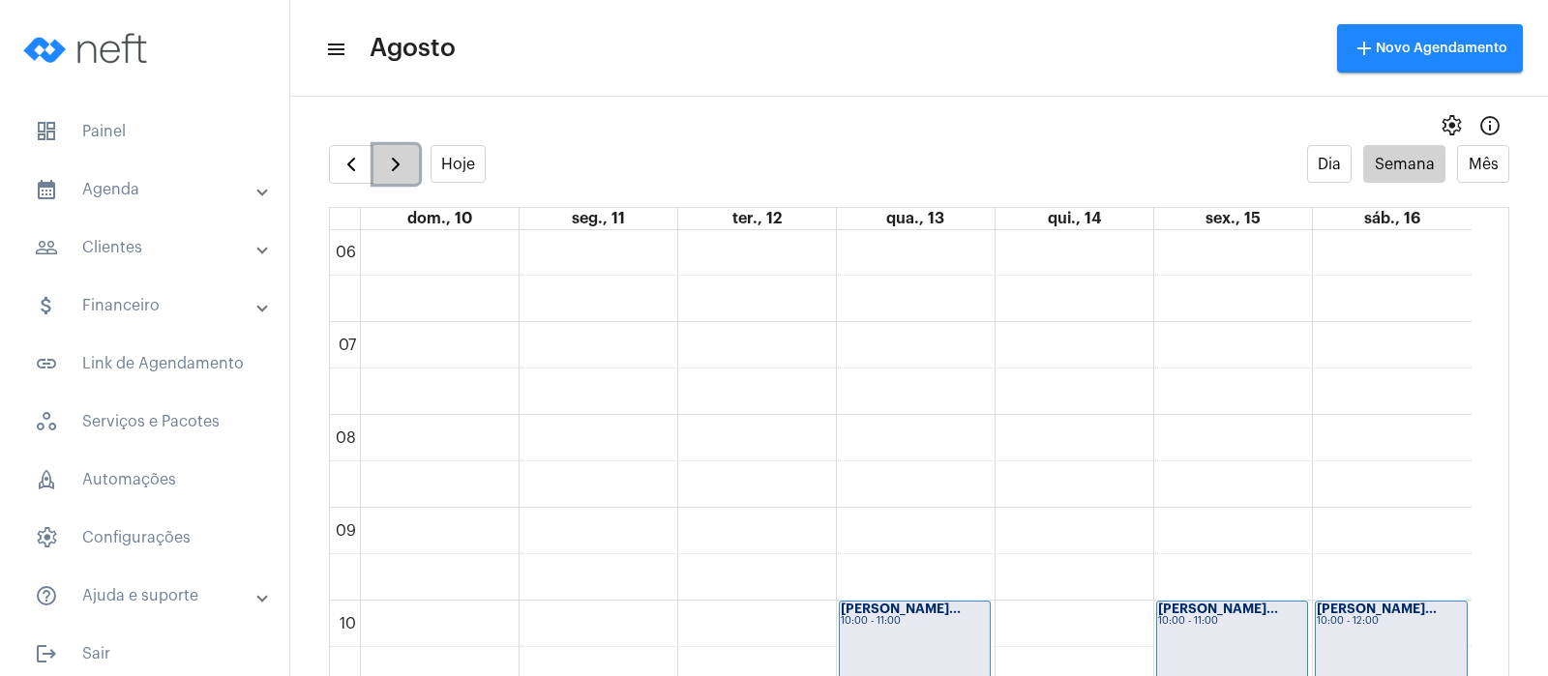
click at [389, 161] on span "button" at bounding box center [395, 164] width 23 height 23
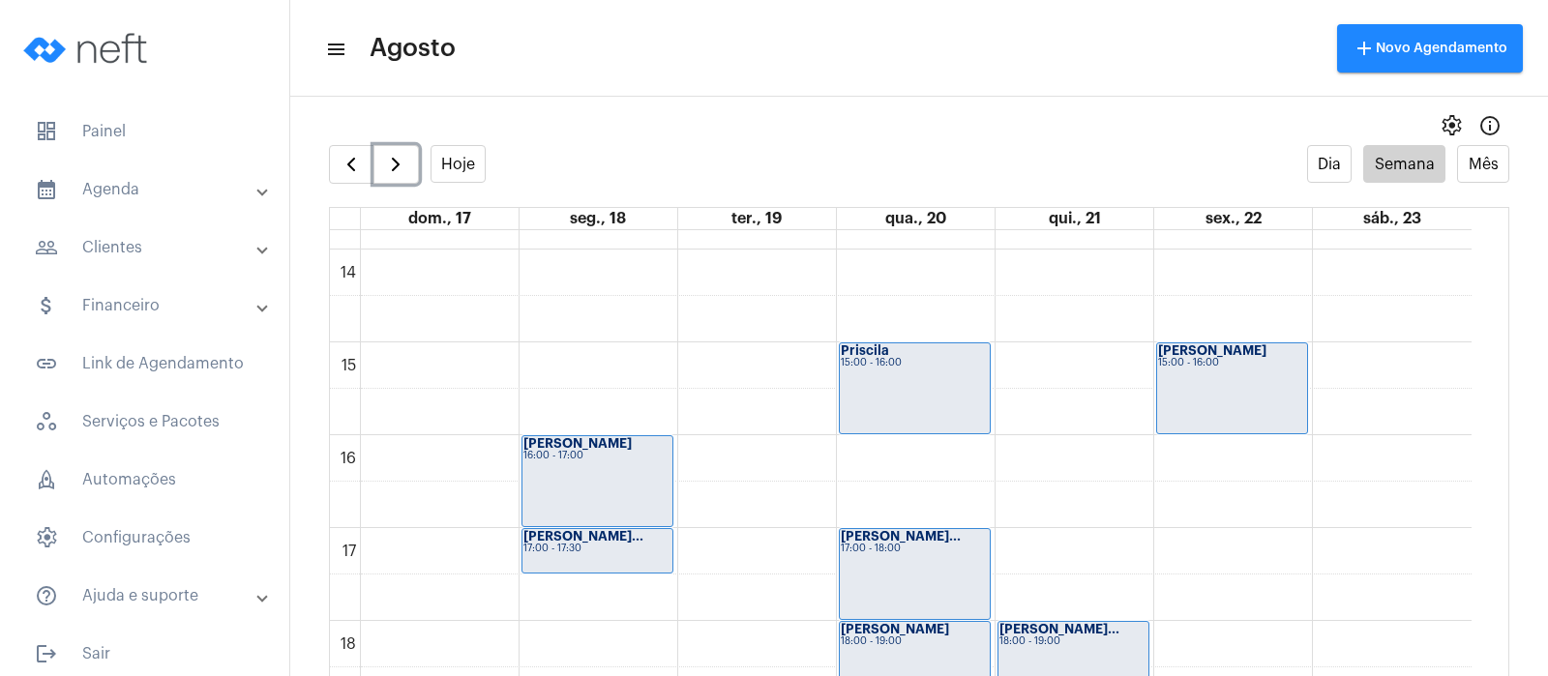
scroll to position [1284, 0]
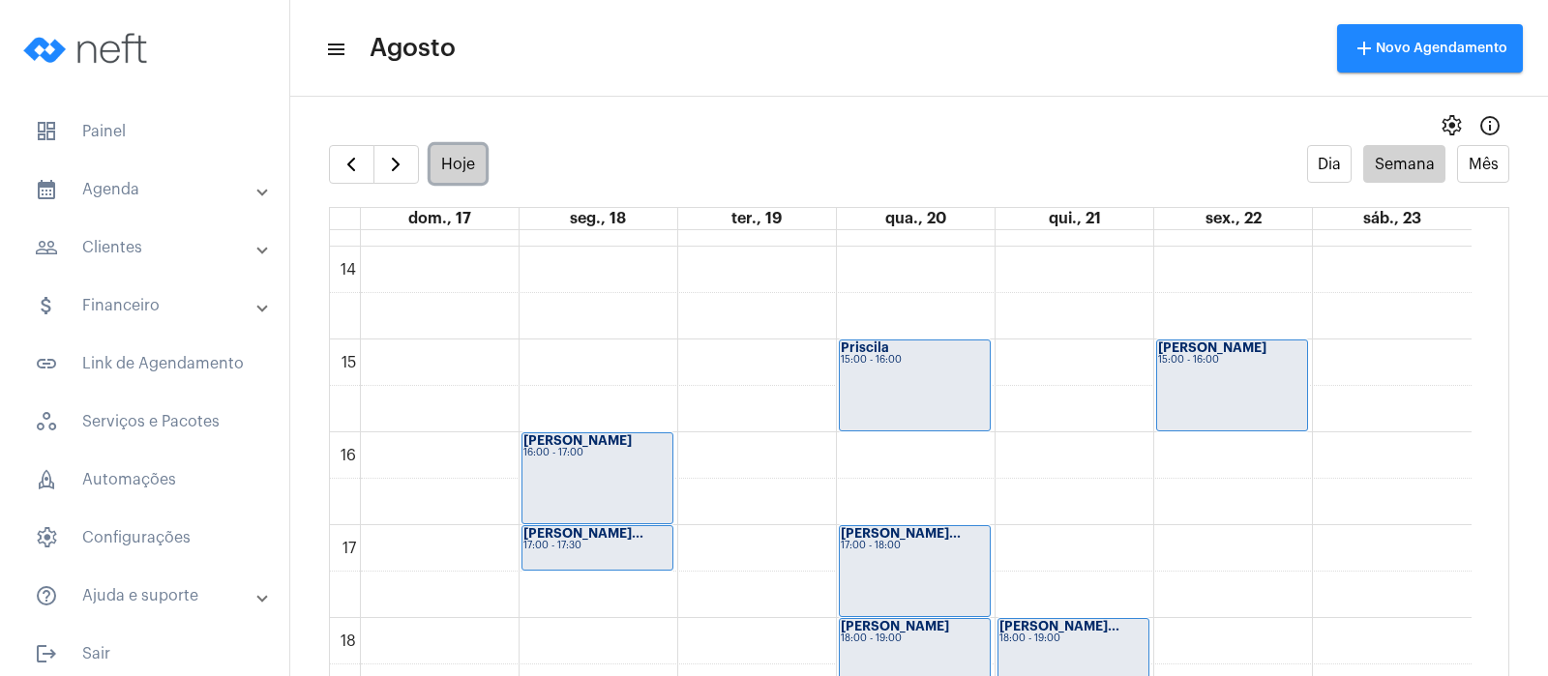
click at [458, 155] on button "Hoje" at bounding box center [459, 164] width 56 height 38
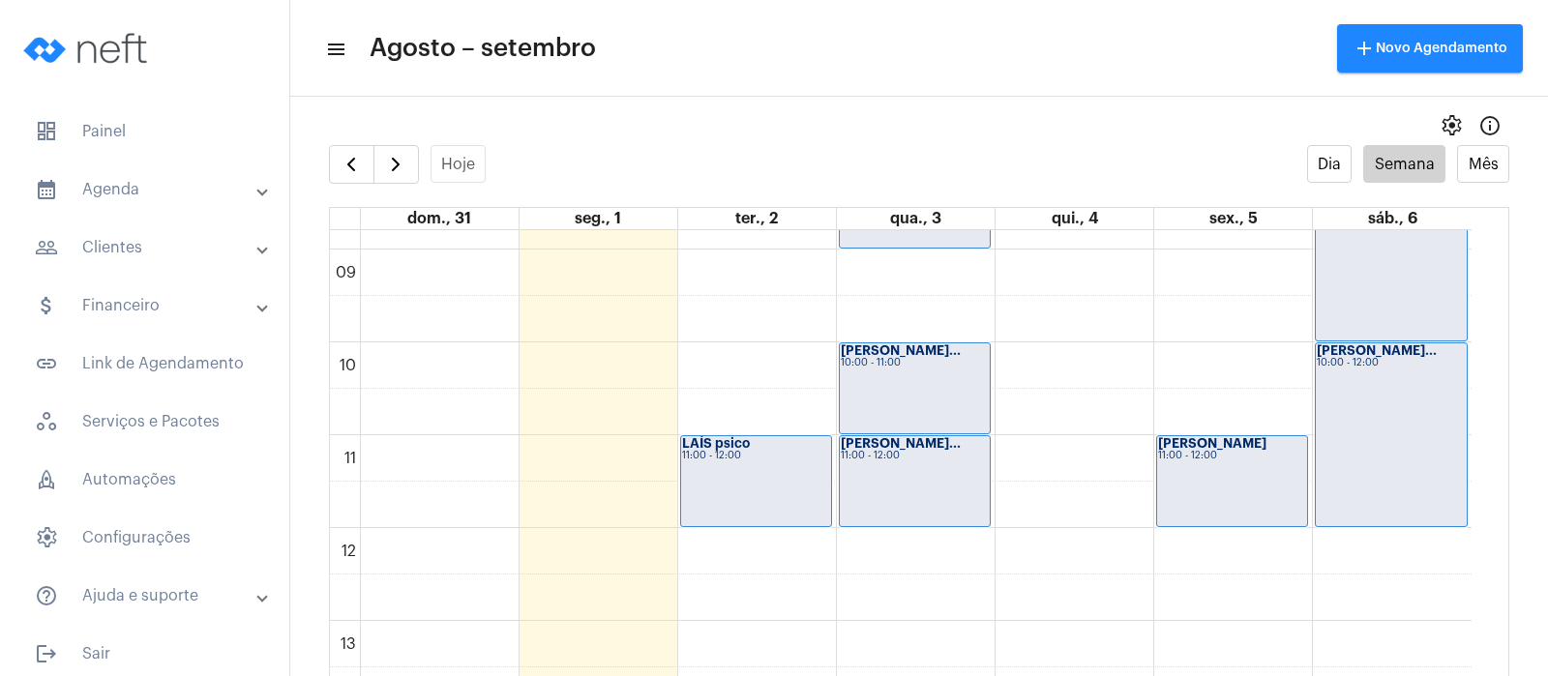
scroll to position [679, 0]
